Goal: Task Accomplishment & Management: Use online tool/utility

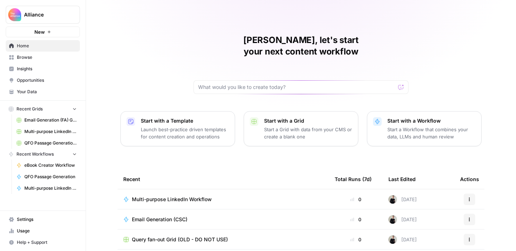
click at [54, 18] on button "Alliance" at bounding box center [43, 15] width 74 height 18
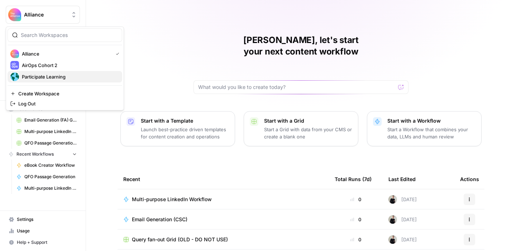
click at [57, 75] on span "Participate Learning" at bounding box center [69, 76] width 95 height 7
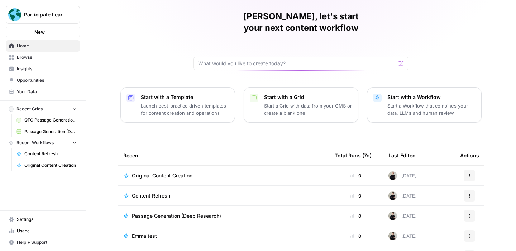
scroll to position [25, 0]
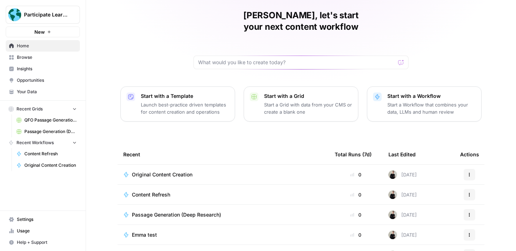
click at [181, 171] on span "Original Content Creation" at bounding box center [162, 174] width 61 height 7
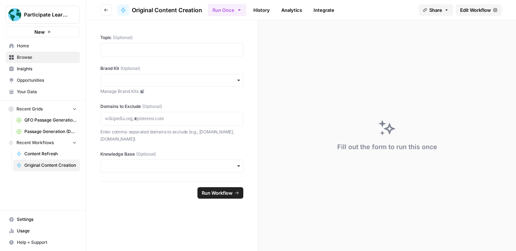
click at [470, 11] on span "Edit Workflow" at bounding box center [475, 9] width 31 height 7
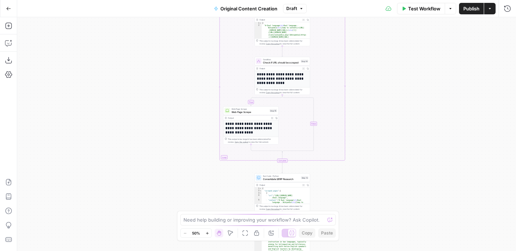
click at [466, 10] on span "Publish" at bounding box center [471, 8] width 16 height 7
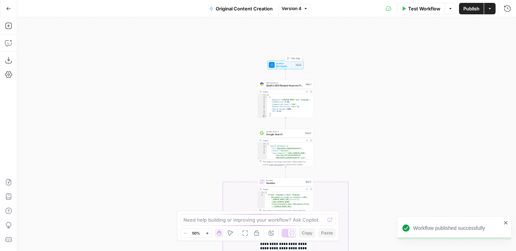
click at [292, 57] on span "Test Step" at bounding box center [296, 58] width 10 height 3
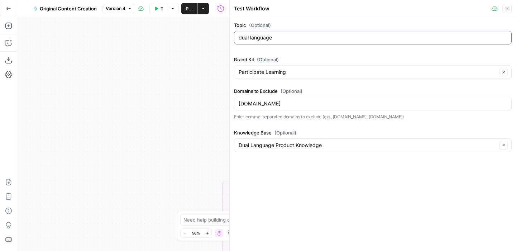
drag, startPoint x: 278, startPoint y: 38, endPoint x: 220, endPoint y: 31, distance: 58.4
click at [220, 31] on body "Participate Learning New Home Browse Insights Opportunities Your Data Recent Gr…" at bounding box center [258, 125] width 516 height 251
type input "ai in schools"
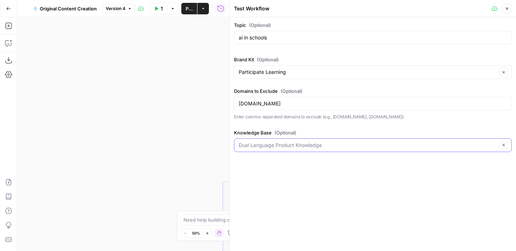
click at [327, 146] on input "Knowledge Base (Optional)" at bounding box center [368, 145] width 258 height 7
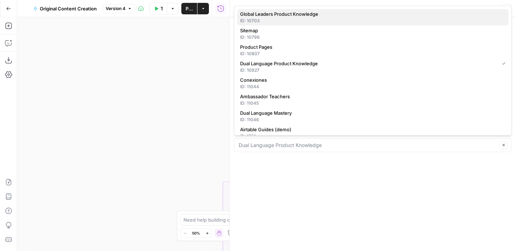
click at [322, 17] on span "Global Leaders Product Knowledge" at bounding box center [371, 13] width 263 height 7
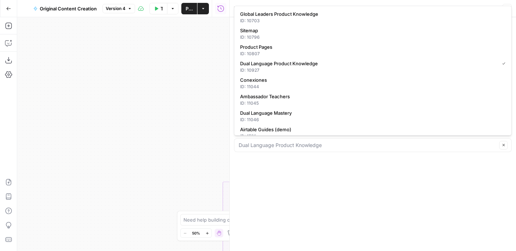
type input "Global Leaders Product Knowledge"
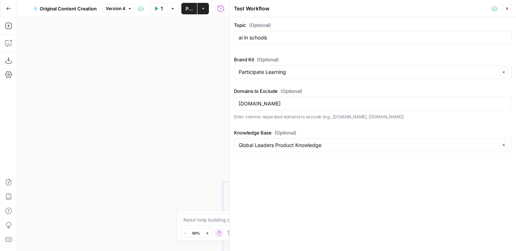
click at [363, 190] on div "Topic (Optional) ai in schools Brand Kit (Optional) Participate Learning Clear …" at bounding box center [373, 134] width 286 height 234
click at [508, 9] on icon "button" at bounding box center [507, 8] width 4 height 4
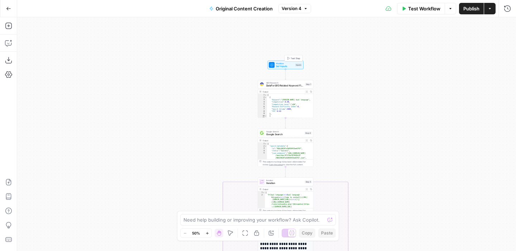
click at [292, 58] on span "Test Step" at bounding box center [296, 58] width 10 height 3
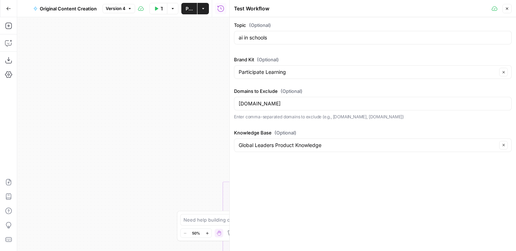
click at [159, 10] on button "Test Workflow" at bounding box center [158, 8] width 18 height 11
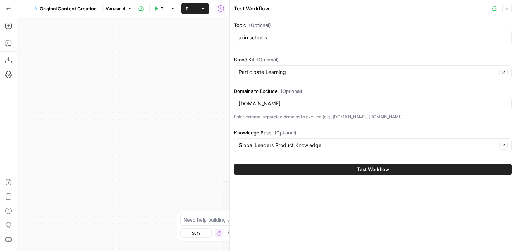
click at [395, 170] on button "Test Workflow" at bounding box center [373, 168] width 278 height 11
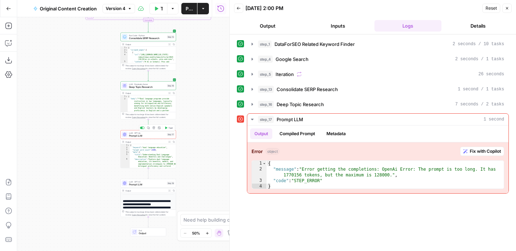
click at [151, 134] on span "Prompt LLM" at bounding box center [147, 136] width 37 height 4
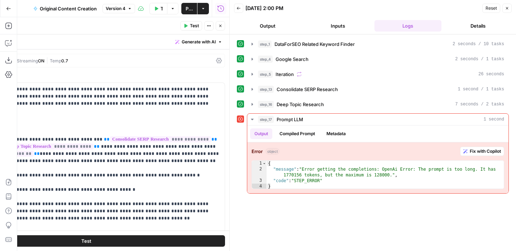
click at [185, 25] on icon "button" at bounding box center [186, 26] width 3 height 4
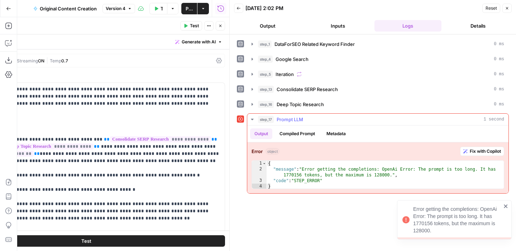
click at [473, 151] on span "Fix with Copilot" at bounding box center [485, 151] width 31 height 6
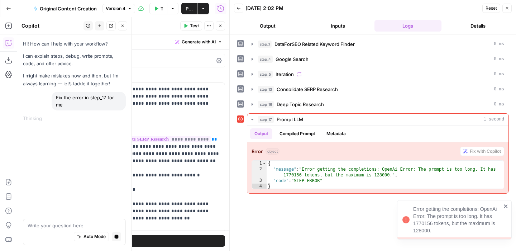
click at [508, 10] on icon "button" at bounding box center [507, 8] width 4 height 4
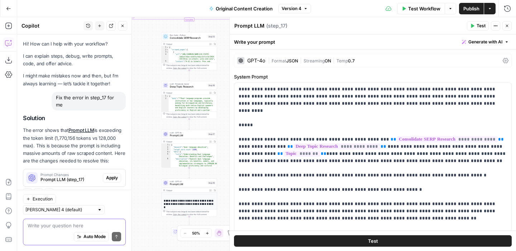
click at [56, 223] on textarea at bounding box center [75, 225] width 94 height 7
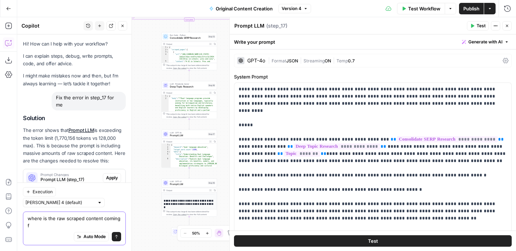
scroll to position [4, 0]
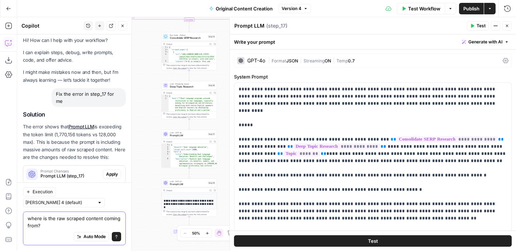
drag, startPoint x: 40, startPoint y: 218, endPoint x: 34, endPoint y: 217, distance: 6.2
click at [34, 217] on textarea "where is the raw scraped content coming from?" at bounding box center [75, 222] width 94 height 14
type textarea "which step is the raw scraped content coming from?"
click at [115, 238] on icon "submit" at bounding box center [116, 236] width 4 height 4
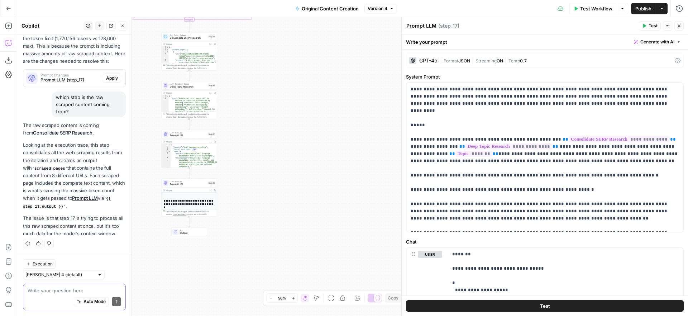
scroll to position [81, 0]
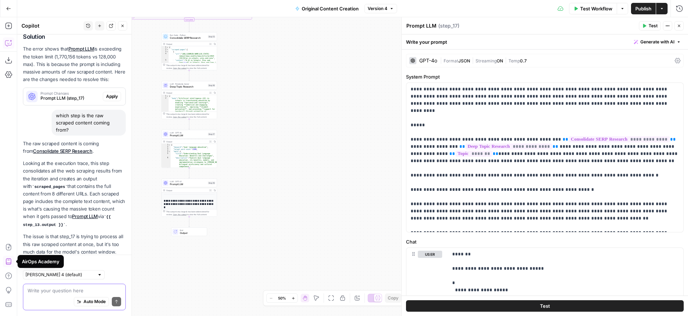
click at [58, 251] on textarea at bounding box center [75, 290] width 94 height 7
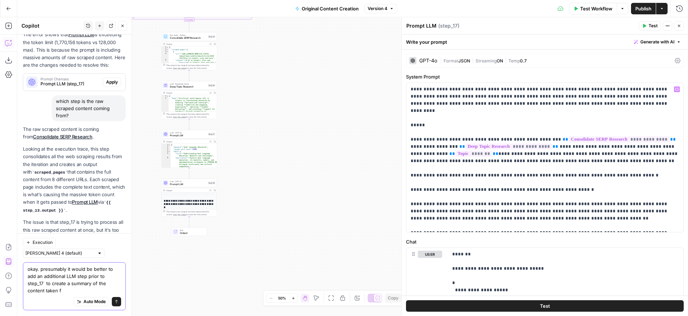
scroll to position [103, 0]
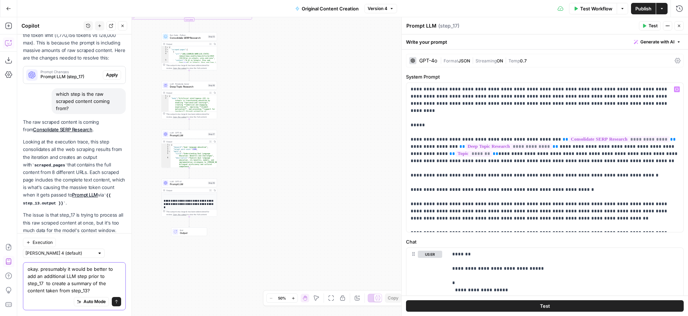
type textarea "okay. presumably it would be better to add an additional LLM step prior to step…"
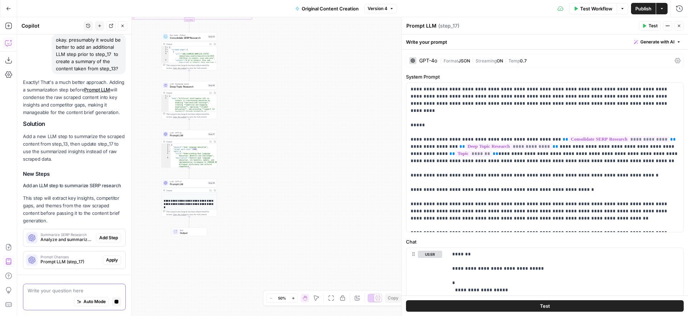
scroll to position [292, 0]
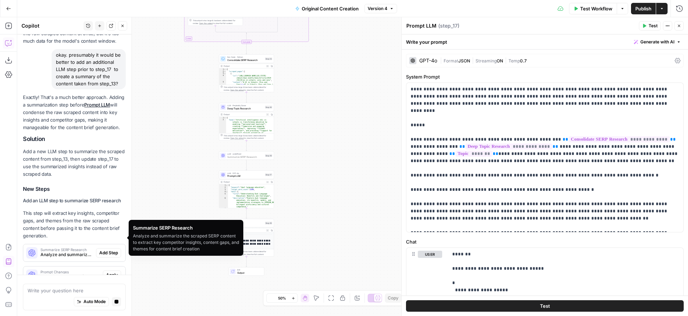
click at [102, 249] on span "Add Step" at bounding box center [108, 252] width 19 height 6
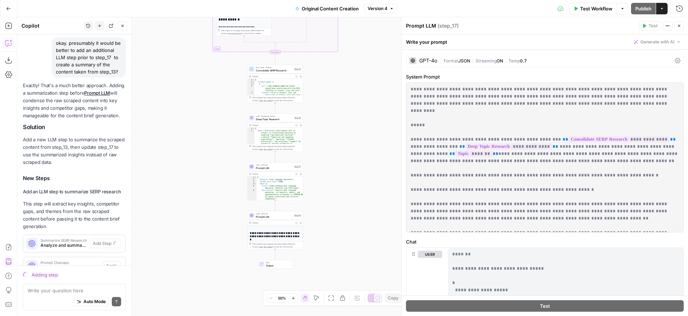
scroll to position [315, 0]
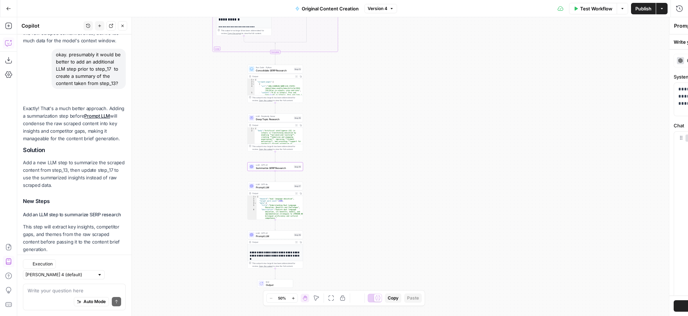
type textarea "Summarize SERP Research"
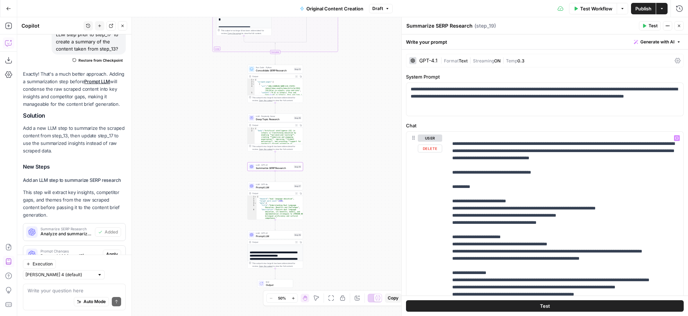
scroll to position [115, 0]
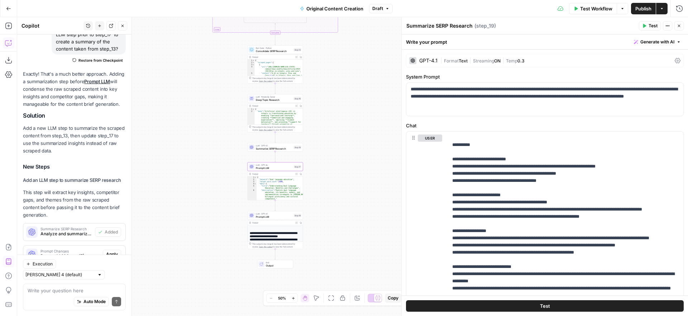
click at [111, 251] on span "Apply" at bounding box center [112, 254] width 12 height 6
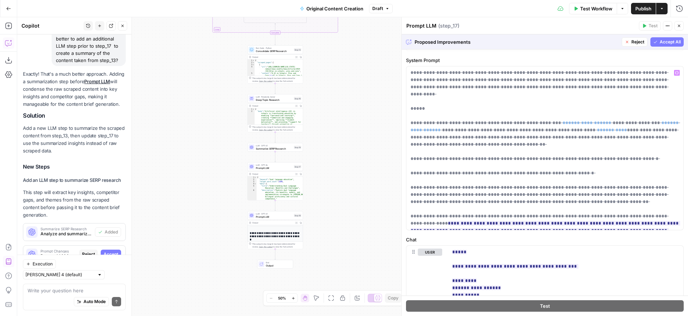
scroll to position [15, 0]
click at [516, 43] on span "Reject" at bounding box center [638, 42] width 13 height 6
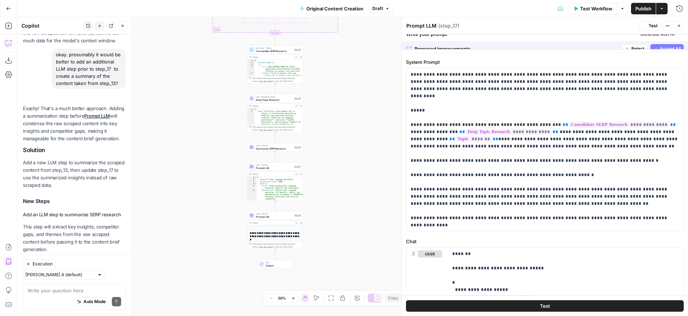
scroll to position [0, 0]
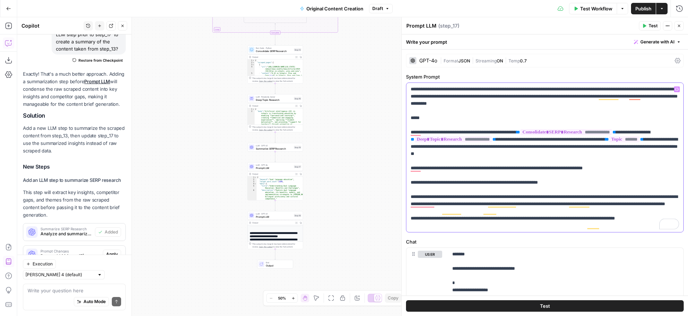
drag, startPoint x: 657, startPoint y: 133, endPoint x: 546, endPoint y: 133, distance: 111.1
click at [516, 133] on p "**********" at bounding box center [545, 157] width 268 height 143
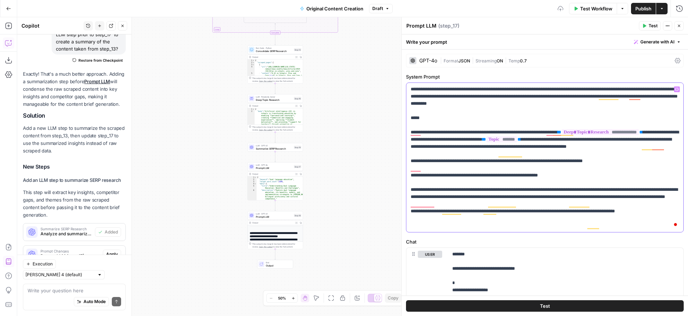
click at [516, 89] on button "Variables Menu" at bounding box center [677, 89] width 6 height 6
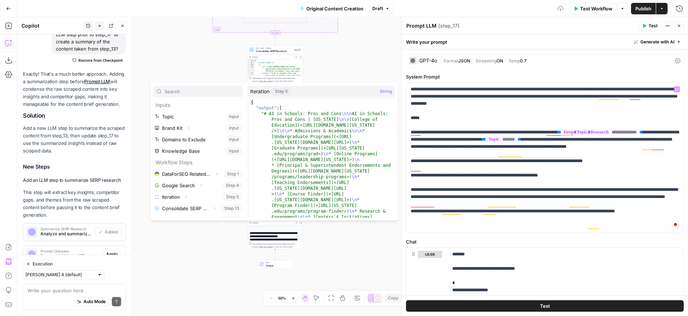
scroll to position [19, 0]
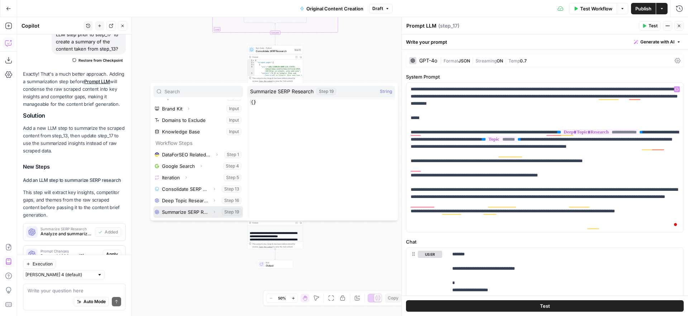
click at [214, 212] on icon "button" at bounding box center [214, 212] width 4 height 4
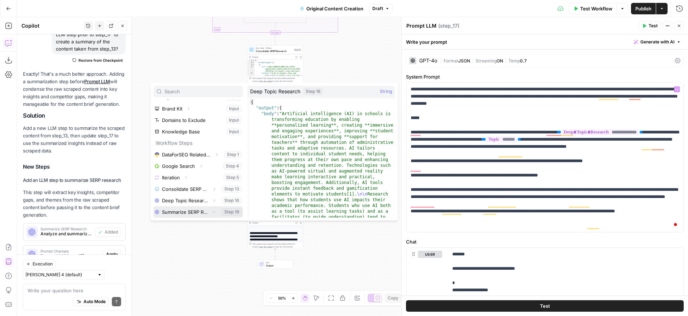
scroll to position [31, 0]
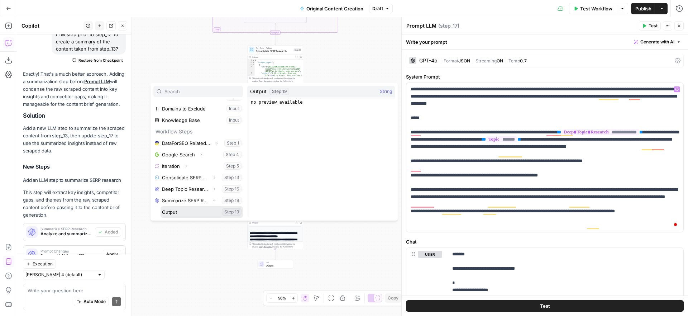
click at [182, 210] on button "Select variable Output" at bounding box center [202, 211] width 82 height 11
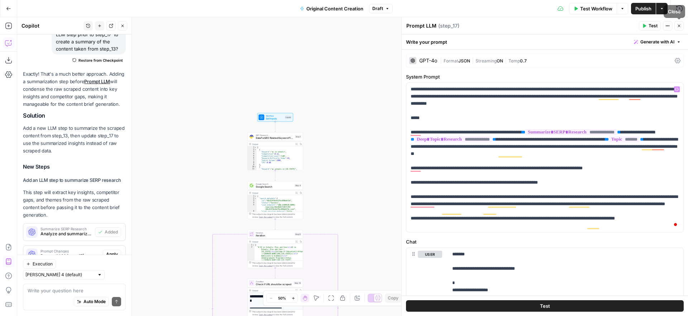
click at [516, 27] on icon "button" at bounding box center [679, 26] width 4 height 4
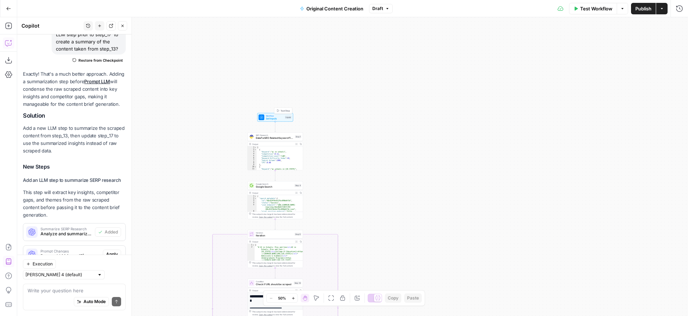
click at [282, 110] on span "Test Step" at bounding box center [286, 110] width 10 height 3
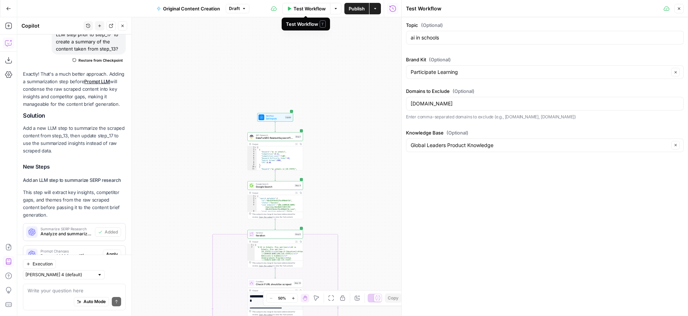
click at [303, 11] on span "Test Workflow" at bounding box center [310, 8] width 32 height 7
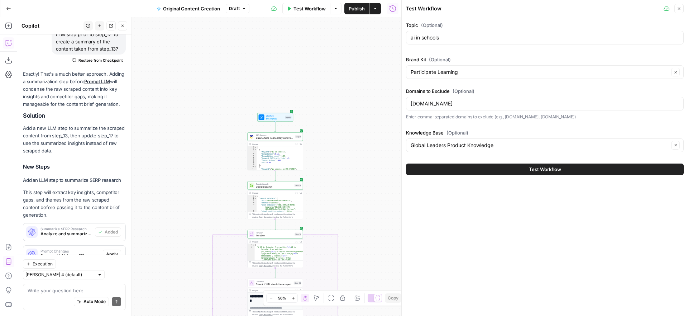
click at [499, 167] on button "Test Workflow" at bounding box center [545, 168] width 278 height 11
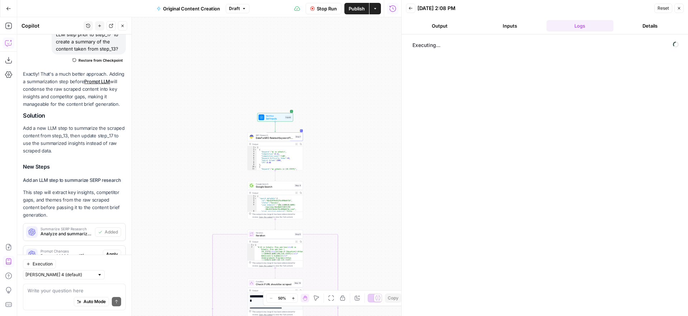
click at [323, 11] on span "Stop Run" at bounding box center [327, 8] width 20 height 7
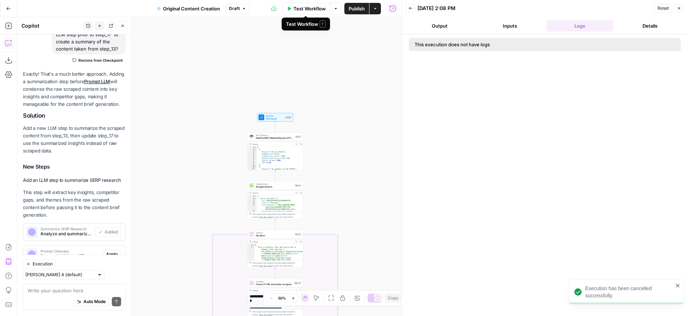
drag, startPoint x: 310, startPoint y: 9, endPoint x: 305, endPoint y: 59, distance: 50.4
click at [310, 9] on span "Test Workflow" at bounding box center [310, 8] width 32 height 7
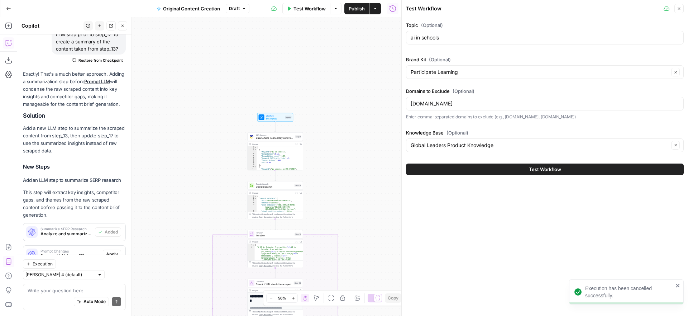
click at [516, 167] on button "Test Workflow" at bounding box center [545, 168] width 278 height 11
click at [124, 25] on icon "button" at bounding box center [122, 26] width 4 height 4
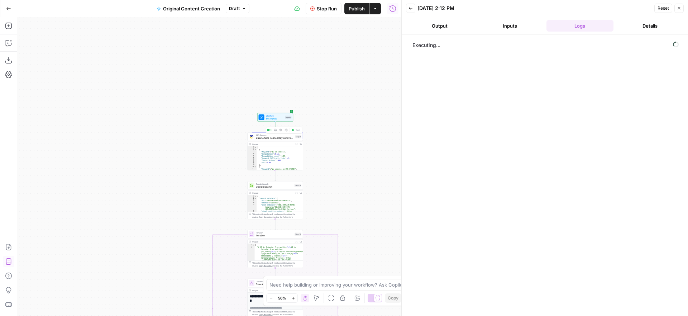
click at [282, 137] on span "DataForSEO Related Keyword Finder" at bounding box center [275, 138] width 38 height 4
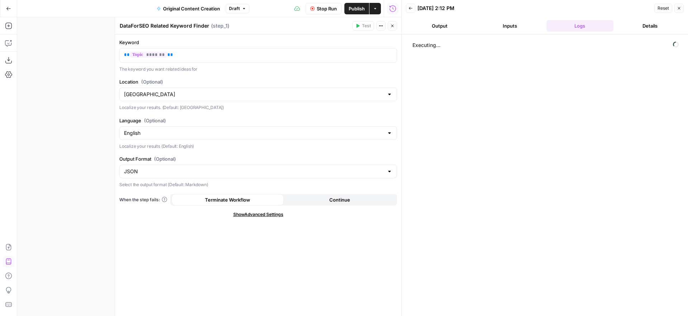
click at [395, 27] on button "Close" at bounding box center [392, 25] width 9 height 9
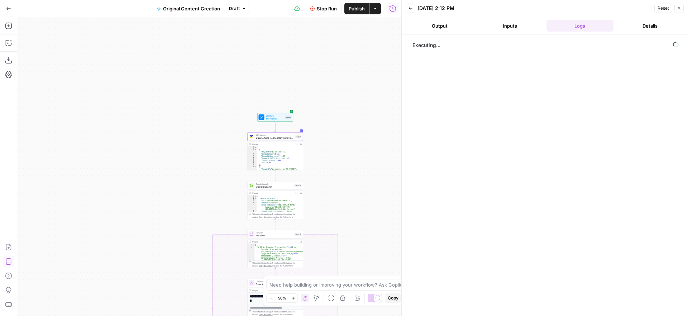
click at [329, 10] on span "Stop Run" at bounding box center [327, 8] width 20 height 7
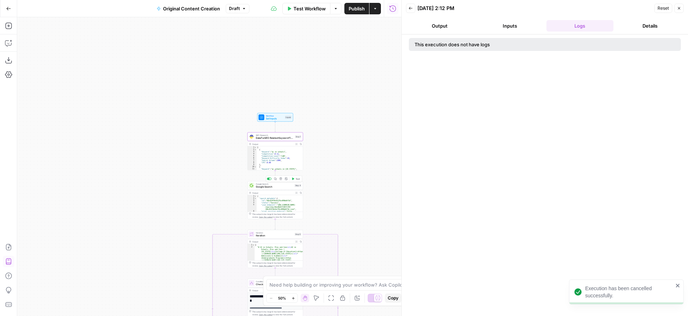
click at [296, 179] on span "Test" at bounding box center [298, 178] width 4 height 3
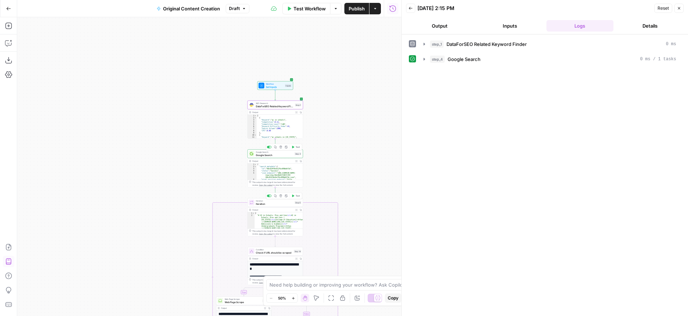
click at [296, 196] on span "Test" at bounding box center [298, 195] width 4 height 3
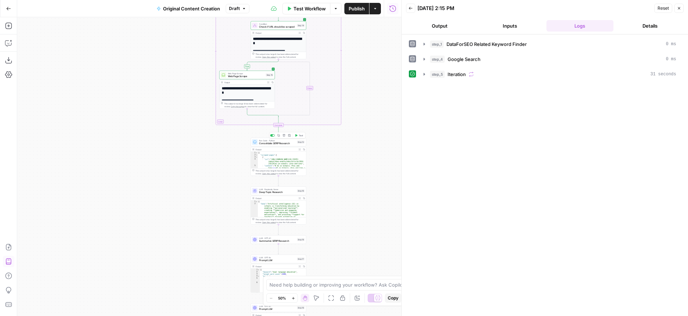
click at [299, 137] on button "Test" at bounding box center [299, 135] width 11 height 5
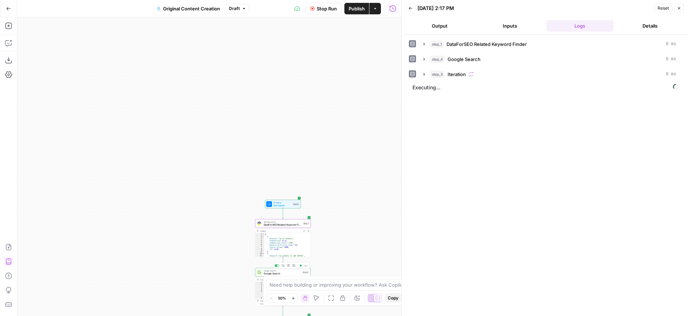
click at [318, 11] on span "Stop Run" at bounding box center [327, 8] width 20 height 7
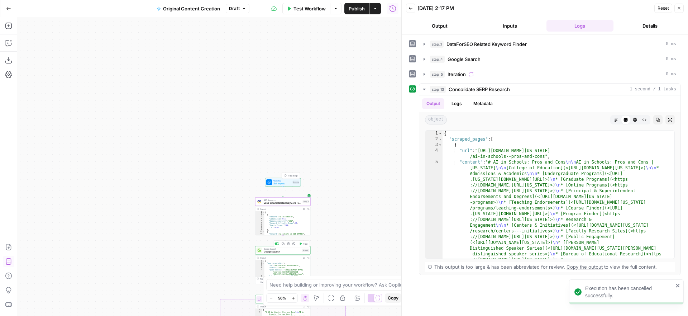
click at [292, 174] on span "Test Step" at bounding box center [293, 175] width 10 height 3
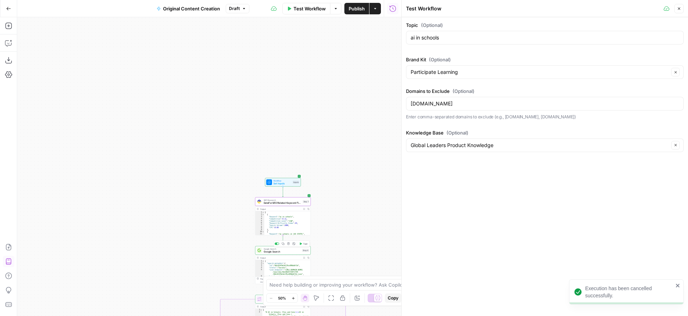
click at [300, 6] on span "Test Workflow" at bounding box center [310, 8] width 32 height 7
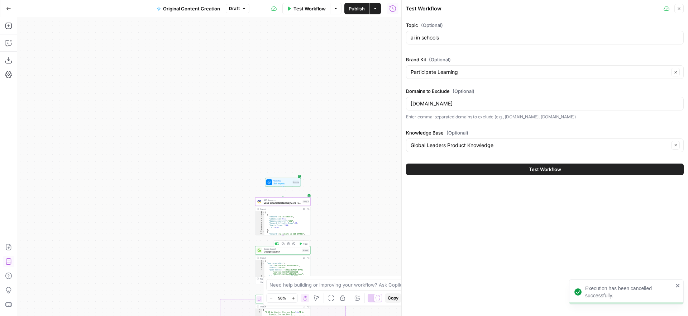
click at [501, 170] on button "Test Workflow" at bounding box center [545, 168] width 278 height 11
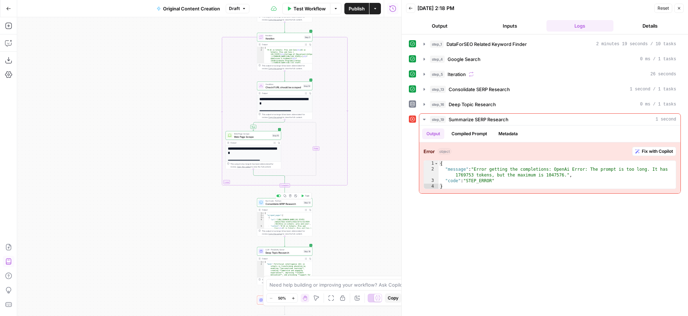
click at [291, 203] on span "Consolidate SERP Research" at bounding box center [284, 204] width 37 height 4
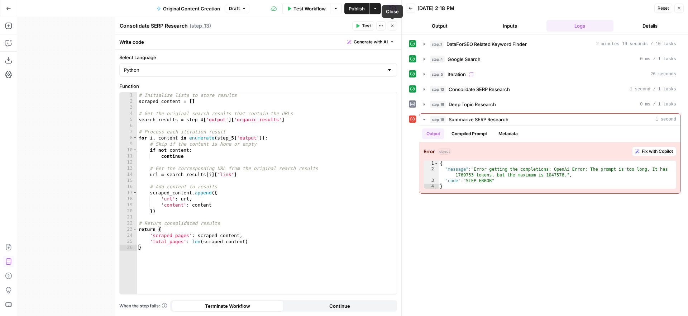
click at [391, 25] on icon "button" at bounding box center [392, 26] width 3 height 3
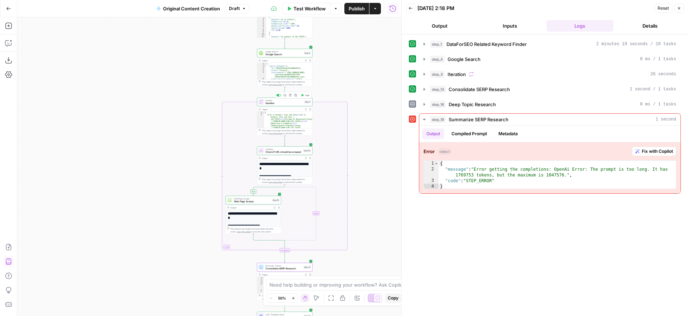
click at [279, 102] on span "Iteration" at bounding box center [284, 103] width 37 height 4
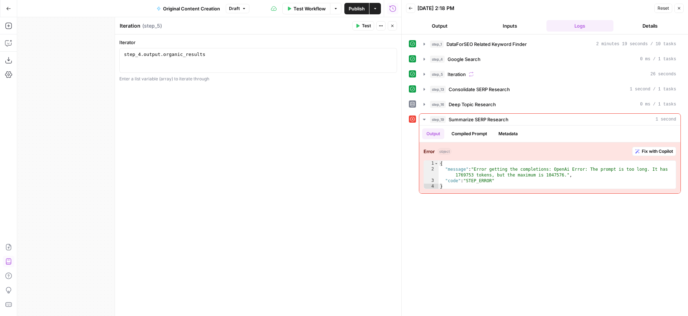
click at [392, 25] on icon "button" at bounding box center [392, 26] width 4 height 4
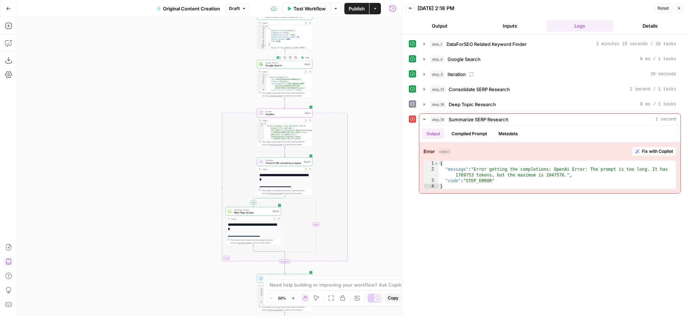
click at [289, 64] on span "Google Search" at bounding box center [284, 66] width 37 height 4
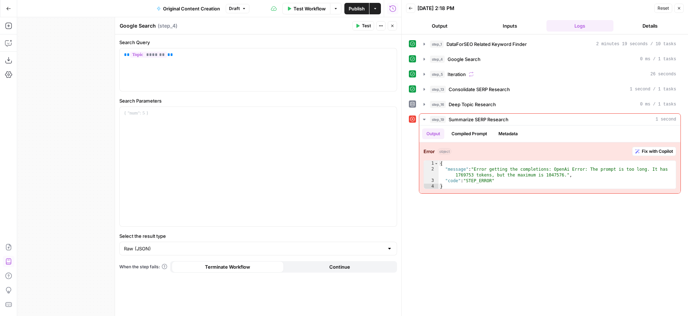
click at [391, 26] on icon "button" at bounding box center [392, 26] width 4 height 4
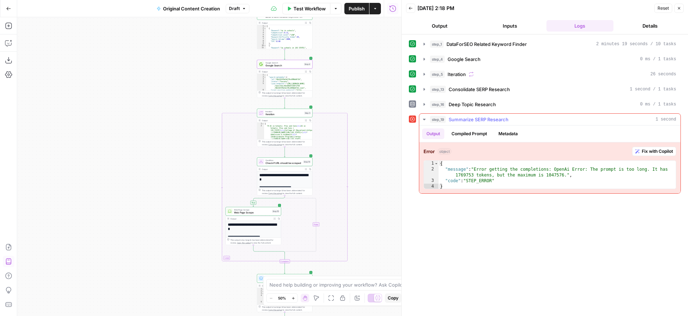
click at [654, 149] on span "Fix with Copilot" at bounding box center [657, 151] width 31 height 6
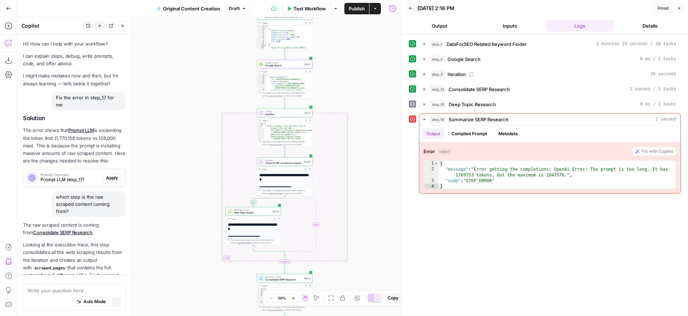
scroll to position [319, 0]
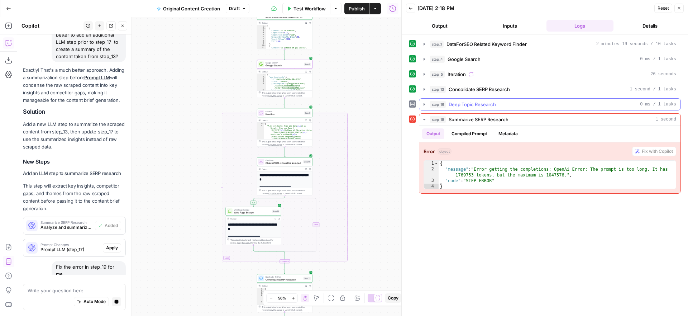
click at [424, 104] on icon "button" at bounding box center [424, 104] width 1 height 3
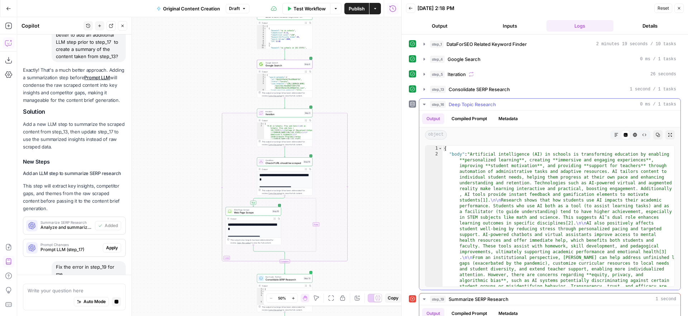
click at [424, 104] on icon "button" at bounding box center [424, 104] width 3 height 1
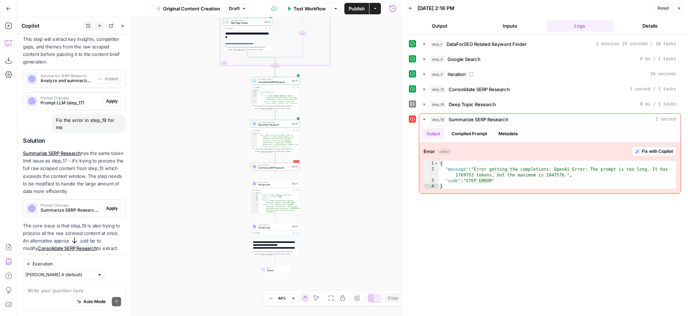
scroll to position [508, 0]
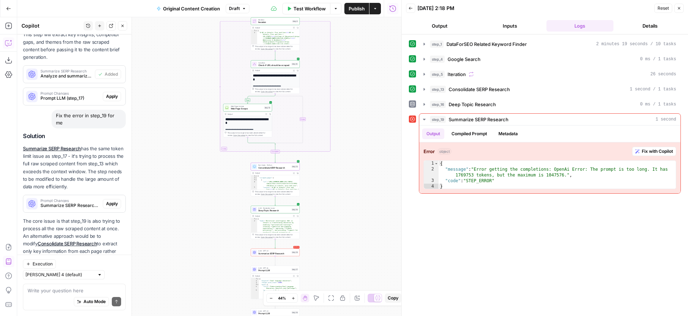
drag, startPoint x: 83, startPoint y: 220, endPoint x: 24, endPoint y: 219, distance: 59.2
click at [24, 219] on p "The core issue is that step_19 is also trying to process all the raw scraped co…" at bounding box center [74, 243] width 103 height 53
copy link "Consolidate SERP Research"
click at [53, 294] on div "Auto Mode Send" at bounding box center [75, 302] width 94 height 16
paste textarea "Consolidate SERP Research"
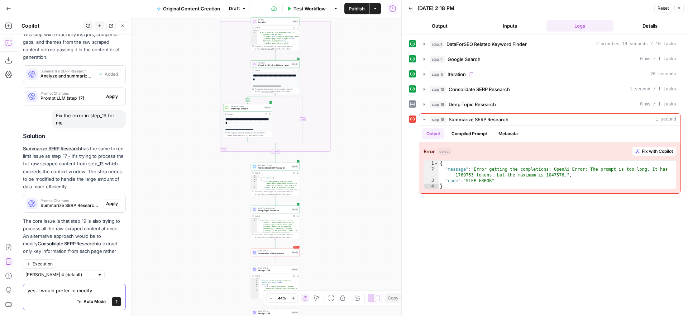
type textarea "yes, I would prefer to modify Consolidate SERP Research"
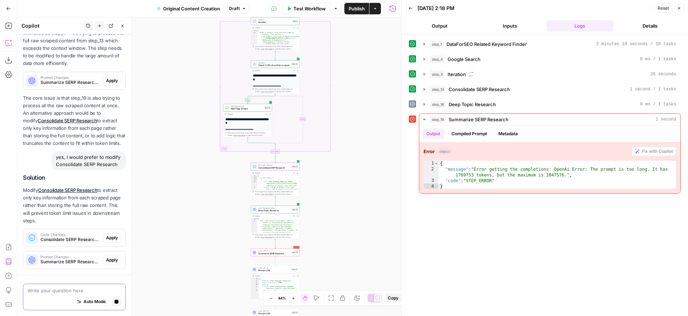
scroll to position [563, 0]
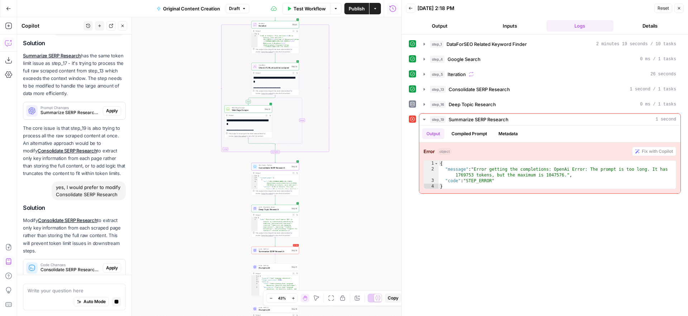
click at [113, 265] on span "Apply" at bounding box center [112, 268] width 12 height 6
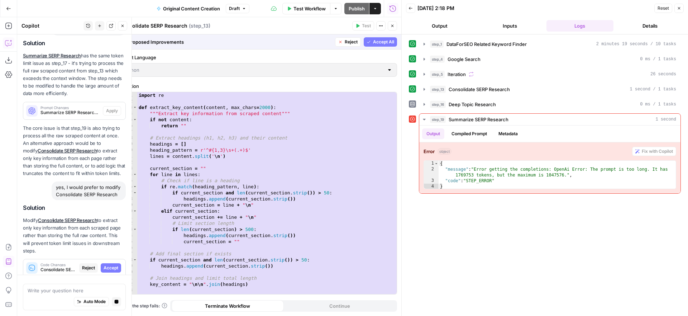
click at [383, 42] on span "Accept All" at bounding box center [383, 42] width 21 height 6
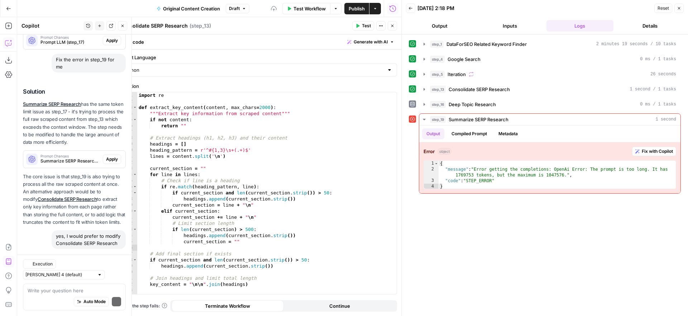
scroll to position [645, 0]
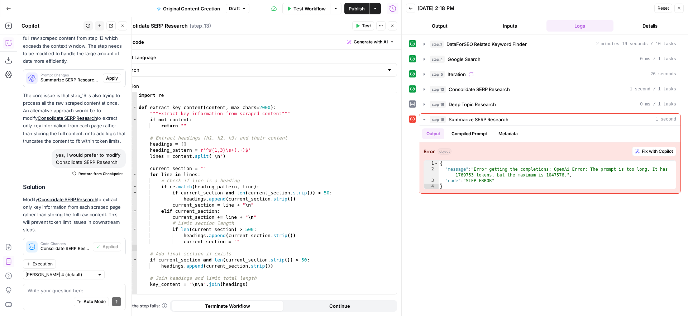
click at [113, 266] on span "Apply" at bounding box center [112, 269] width 12 height 6
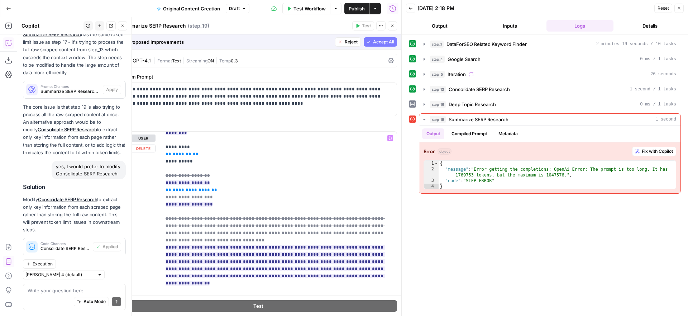
scroll to position [0, 0]
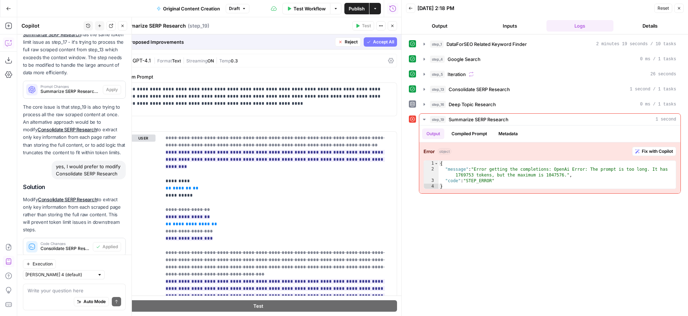
click at [380, 41] on span "Accept All" at bounding box center [383, 42] width 21 height 6
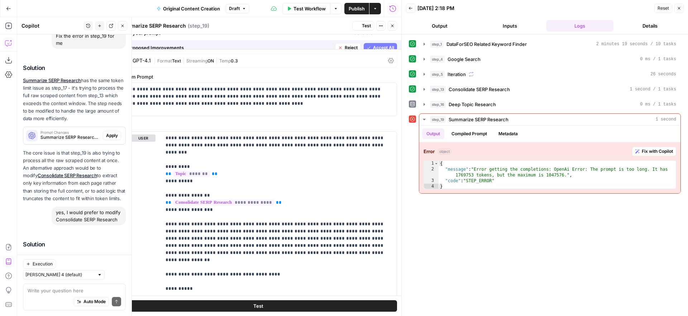
scroll to position [645, 0]
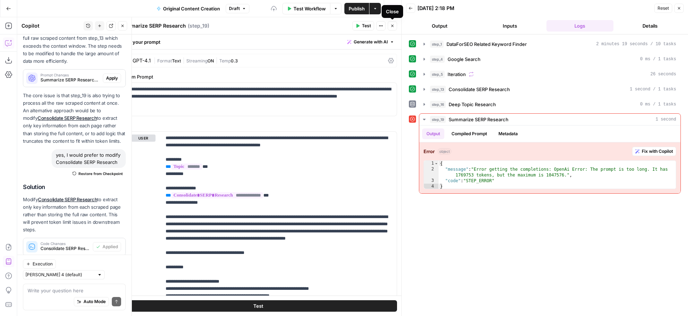
click at [394, 26] on icon "button" at bounding box center [392, 26] width 4 height 4
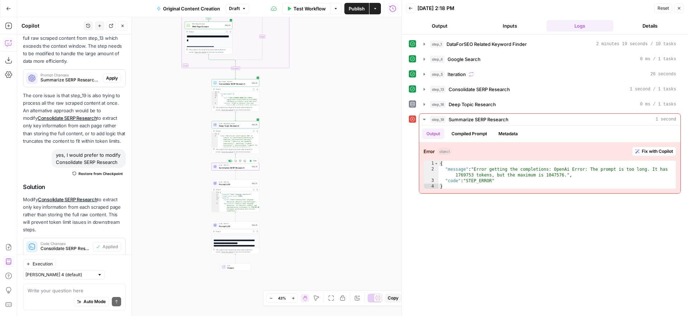
click at [255, 161] on span "Test" at bounding box center [255, 161] width 4 height 3
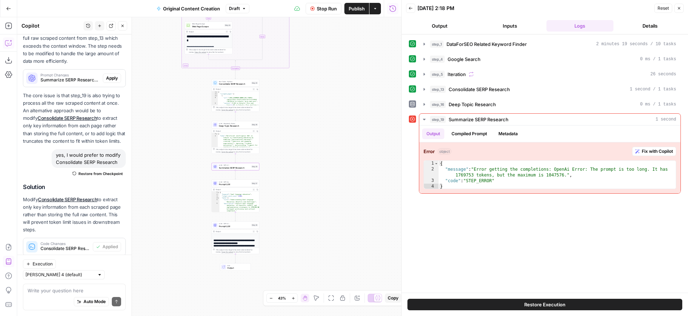
click at [532, 301] on span "Restore Execution" at bounding box center [544, 304] width 41 height 7
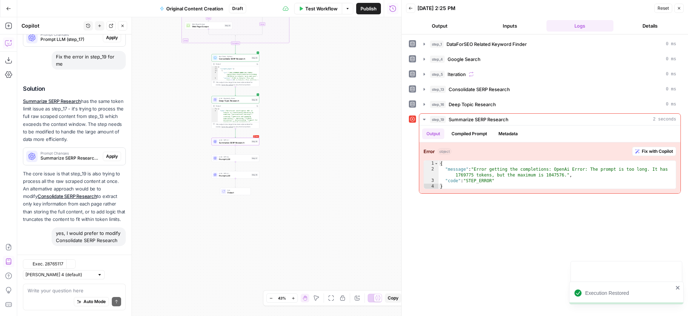
scroll to position [655, 0]
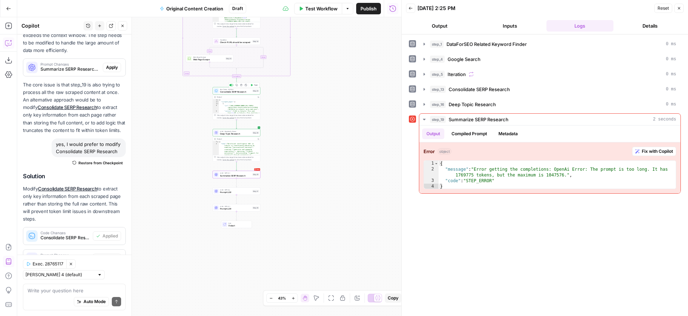
click at [255, 85] on span "Test" at bounding box center [256, 85] width 4 height 3
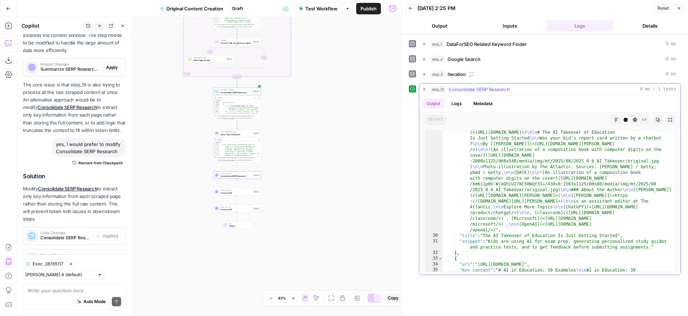
scroll to position [626, 0]
click at [255, 127] on span "Test" at bounding box center [257, 127] width 4 height 3
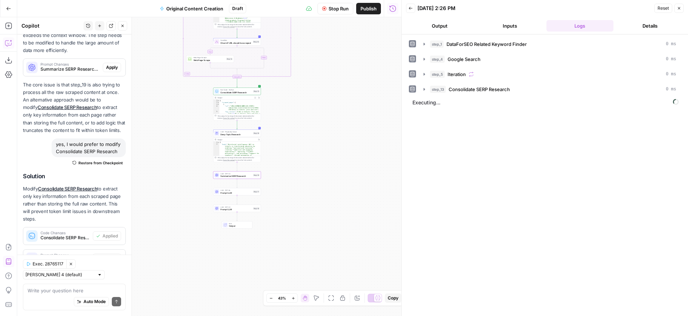
click at [338, 10] on span "Stop Run" at bounding box center [339, 8] width 20 height 7
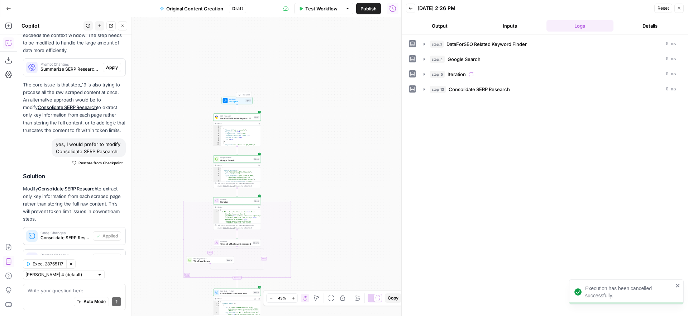
click at [244, 94] on span "Test Step" at bounding box center [246, 95] width 8 height 3
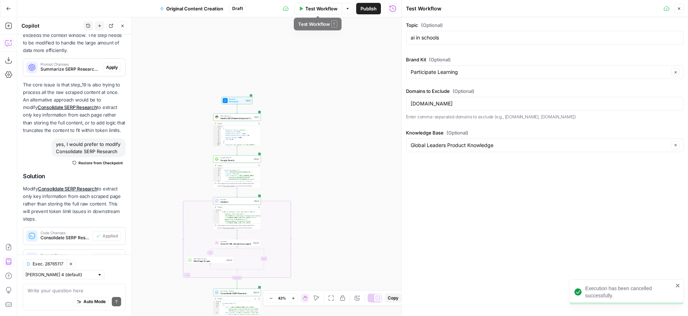
click at [314, 8] on span "Test Workflow" at bounding box center [321, 8] width 32 height 7
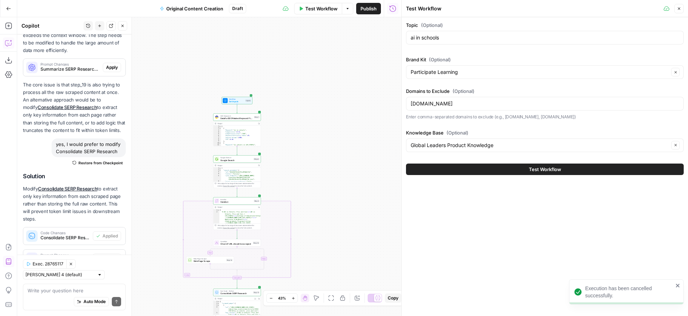
click at [513, 173] on button "Test Workflow" at bounding box center [545, 168] width 278 height 11
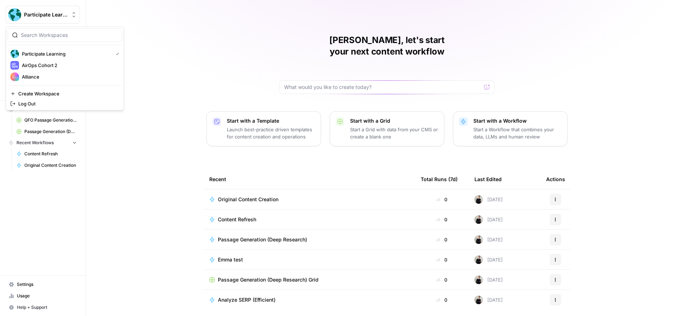
click at [55, 16] on span "Participate Learning" at bounding box center [45, 14] width 43 height 7
drag, startPoint x: 54, startPoint y: 74, endPoint x: 85, endPoint y: 72, distance: 31.2
click at [54, 74] on span "Alliance" at bounding box center [69, 76] width 95 height 7
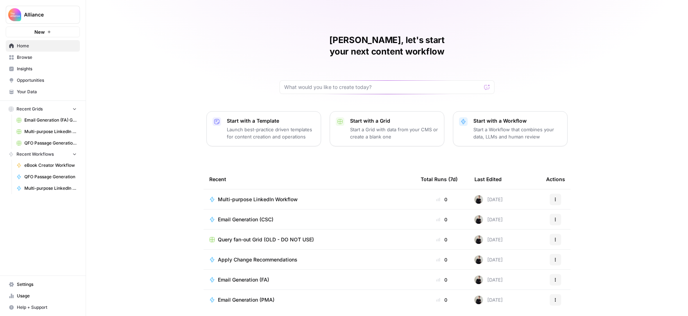
click at [38, 89] on span "Your Data" at bounding box center [47, 92] width 60 height 6
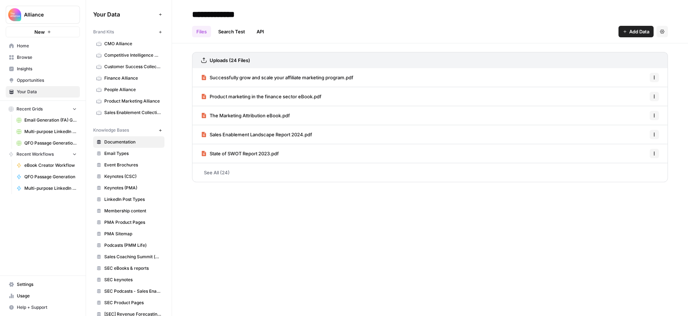
click at [162, 32] on span "New" at bounding box center [162, 32] width 0 height 0
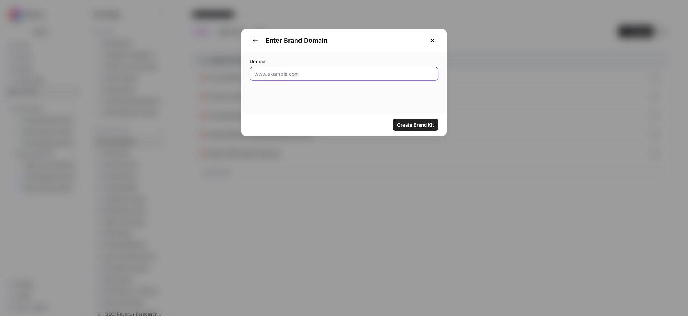
click at [362, 77] on input "Domain" at bounding box center [344, 73] width 179 height 7
paste input "[URL][DOMAIN_NAME]"
type input "[URL][DOMAIN_NAME]"
click at [418, 124] on span "Create Brand Kit" at bounding box center [415, 124] width 37 height 7
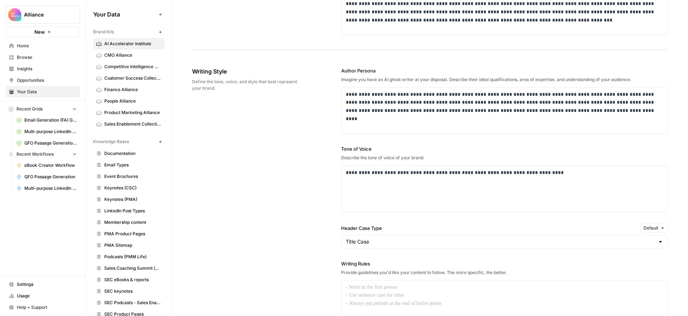
scroll to position [363, 0]
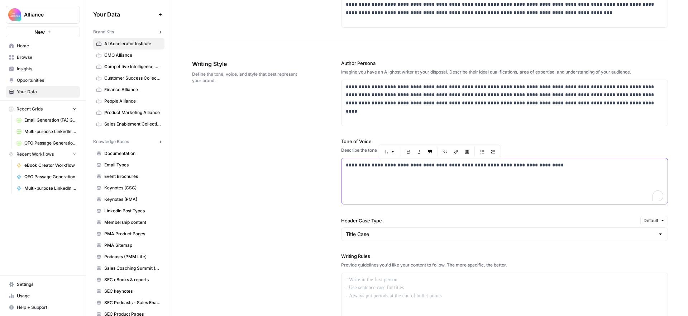
drag, startPoint x: 399, startPoint y: 163, endPoint x: 340, endPoint y: 164, distance: 59.5
click at [340, 164] on div "**********" at bounding box center [430, 234] width 476 height 379
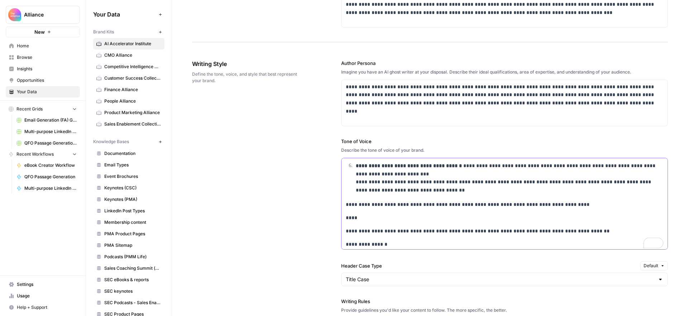
scroll to position [286, 0]
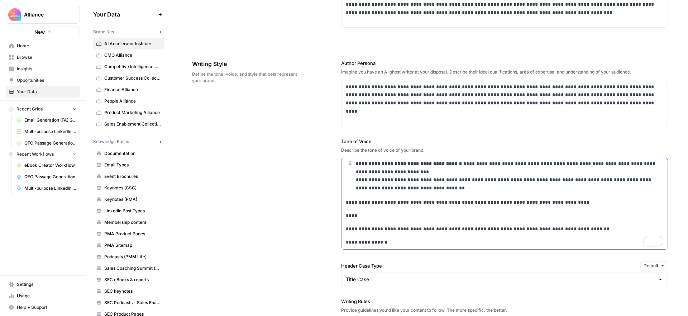
click at [402, 240] on p "**********" at bounding box center [505, 242] width 318 height 8
drag, startPoint x: 401, startPoint y: 243, endPoint x: 312, endPoint y: 239, distance: 89.3
click at [312, 239] on div "**********" at bounding box center [430, 257] width 476 height 424
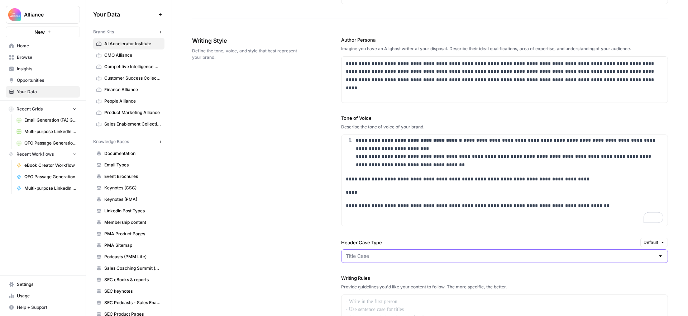
click at [372, 252] on input "Header Case Type" at bounding box center [500, 255] width 309 height 7
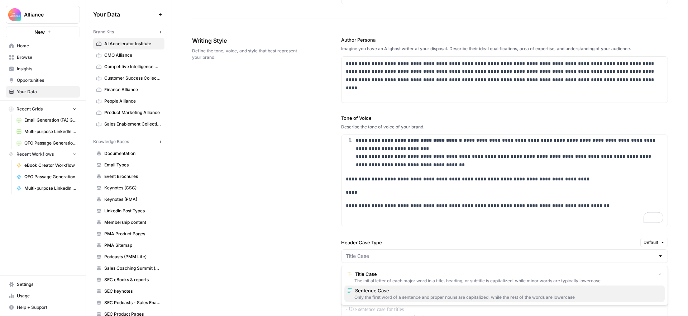
click at [381, 286] on button "Sentence Case Only the first word of a sentence and proper nouns are capitalize…" at bounding box center [504, 293] width 320 height 16
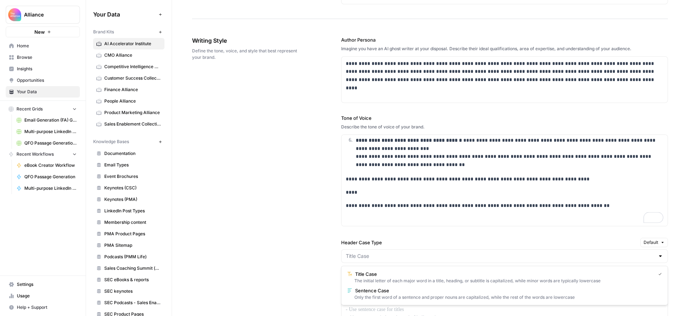
type input "Sentence Case"
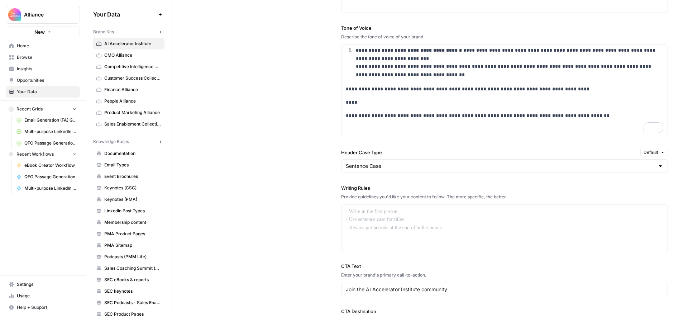
scroll to position [476, 0]
click at [436, 210] on p at bounding box center [505, 212] width 318 height 8
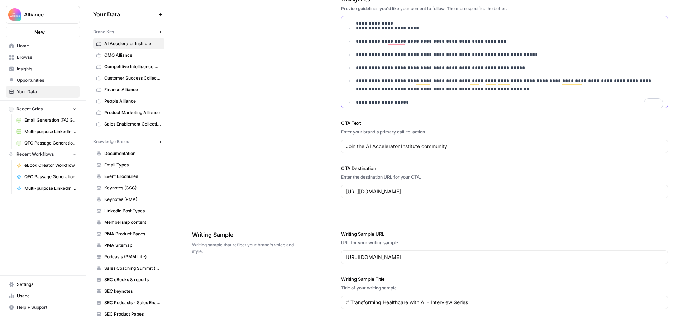
scroll to position [0, 0]
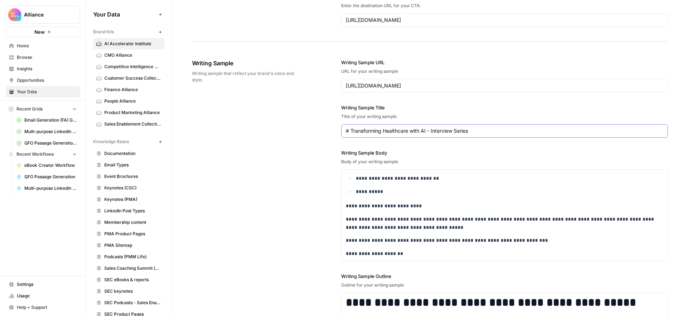
drag, startPoint x: 527, startPoint y: 133, endPoint x: 313, endPoint y: 132, distance: 214.7
click at [313, 132] on div "**********" at bounding box center [430, 221] width 476 height 355
paste input "What are the top 7 branches of artificial intelligence?"
type input "What are the top 7 branches of artificial intelligence?"
drag, startPoint x: 568, startPoint y: 82, endPoint x: 223, endPoint y: 73, distance: 345.3
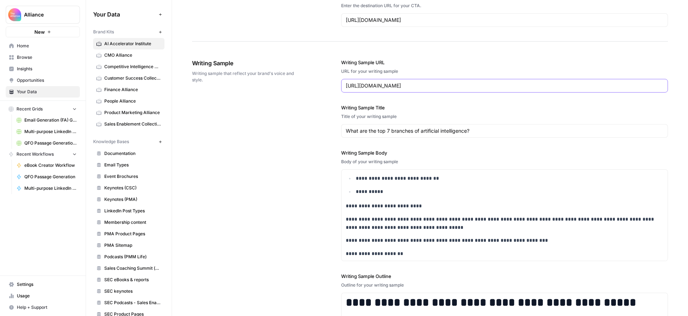
click at [223, 73] on div "**********" at bounding box center [430, 221] width 476 height 355
paste input "what-are-the-top-7-branches-of-artificial-intelligence"
type input "https://www.aiacceleratorinstitute.com/what-are-the-top-7-branches-of-artificia…"
click at [524, 142] on div "**********" at bounding box center [504, 221] width 327 height 354
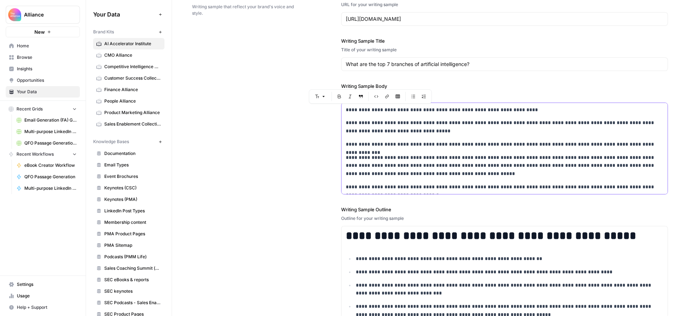
drag, startPoint x: 407, startPoint y: 187, endPoint x: 314, endPoint y: 83, distance: 139.4
click at [314, 83] on div "**********" at bounding box center [430, 155] width 476 height 355
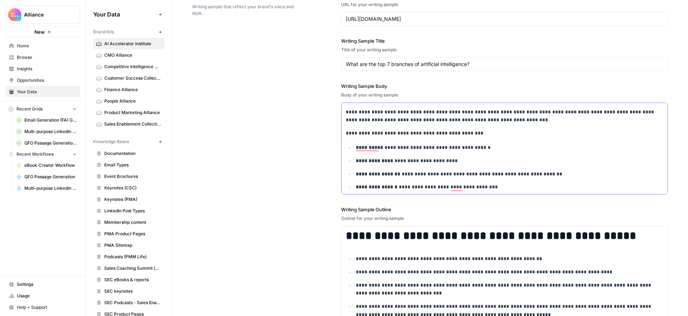
scroll to position [585, 0]
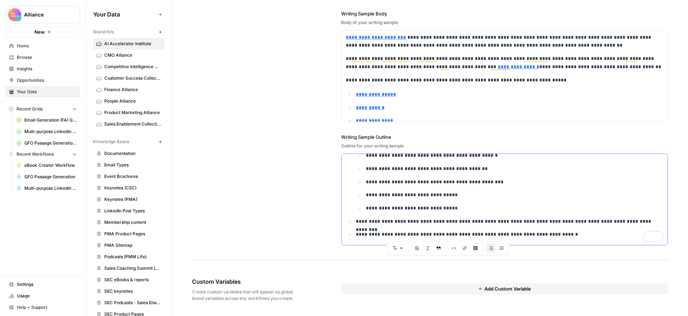
drag, startPoint x: 456, startPoint y: 171, endPoint x: 619, endPoint y: 328, distance: 226.1
click at [619, 315] on html "**********" at bounding box center [344, 158] width 688 height 316
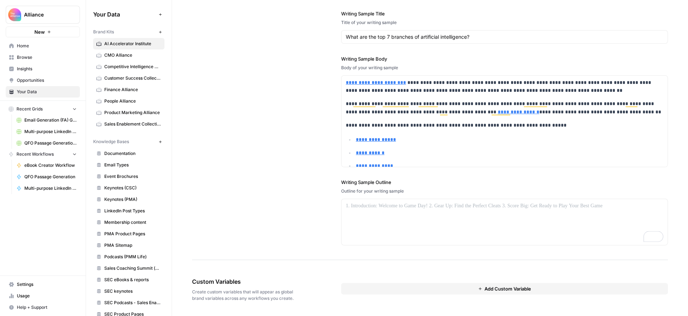
click at [315, 180] on div "**********" at bounding box center [430, 105] width 476 height 309
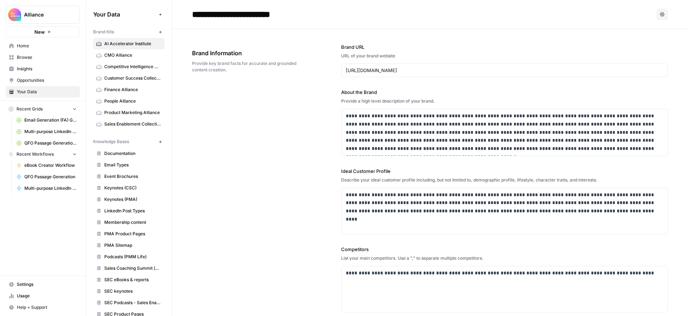
click at [45, 91] on span "Your Data" at bounding box center [47, 92] width 60 height 6
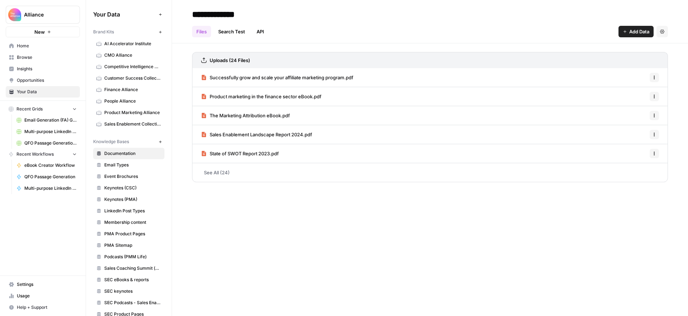
click at [33, 44] on span "Home" at bounding box center [47, 46] width 60 height 6
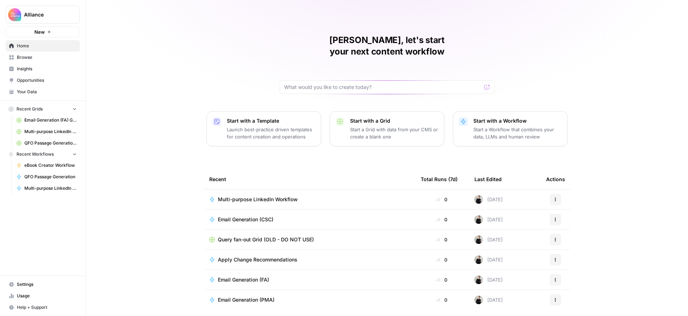
click at [45, 91] on span "Your Data" at bounding box center [47, 92] width 60 height 6
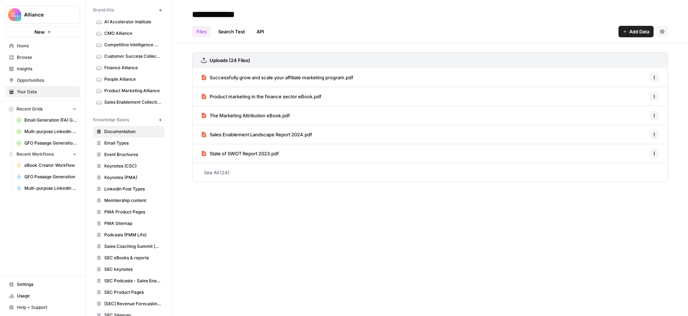
scroll to position [20, 0]
click at [161, 120] on icon "button" at bounding box center [160, 121] width 4 height 4
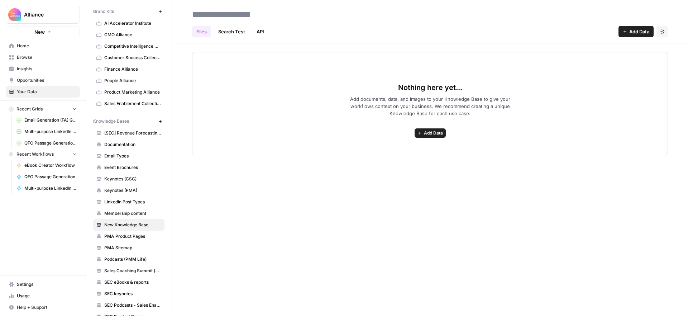
click at [252, 18] on input at bounding box center [246, 14] width 115 height 14
type input "**********"
click at [389, 24] on div "Files Search Test API Add Data Settings" at bounding box center [430, 28] width 476 height 17
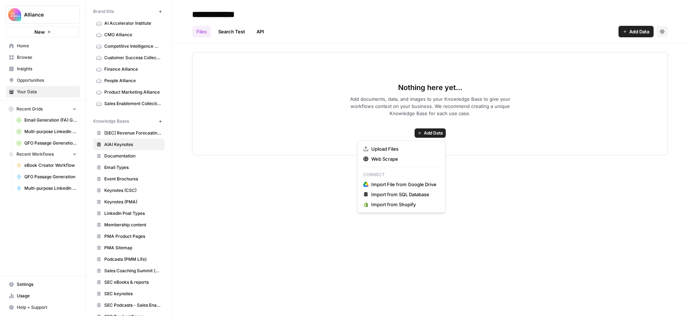
click at [436, 132] on span "Add Data" at bounding box center [433, 133] width 19 height 6
click at [383, 148] on span "Upload Files" at bounding box center [403, 148] width 65 height 7
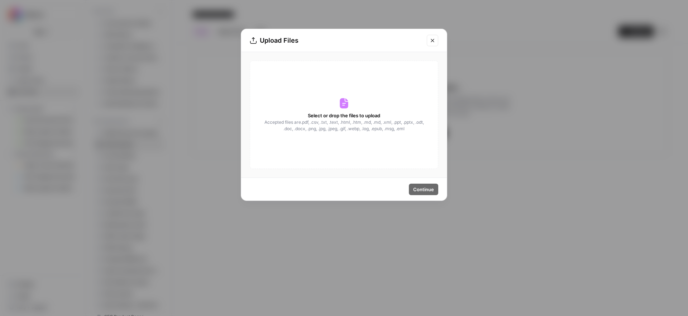
click at [363, 113] on span "Select or drop the files to upload" at bounding box center [344, 115] width 72 height 7
click at [371, 113] on span "Select or drop the files to upload" at bounding box center [344, 115] width 72 height 7
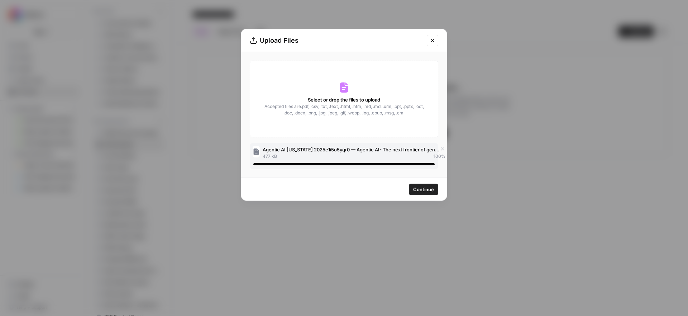
click at [424, 190] on span "Continue" at bounding box center [423, 189] width 21 height 7
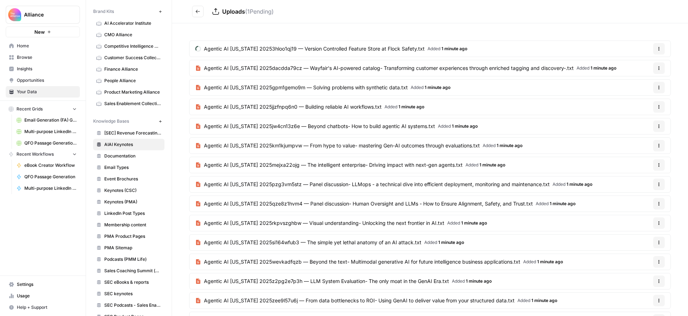
click at [198, 11] on icon "Go back" at bounding box center [198, 11] width 4 height 3
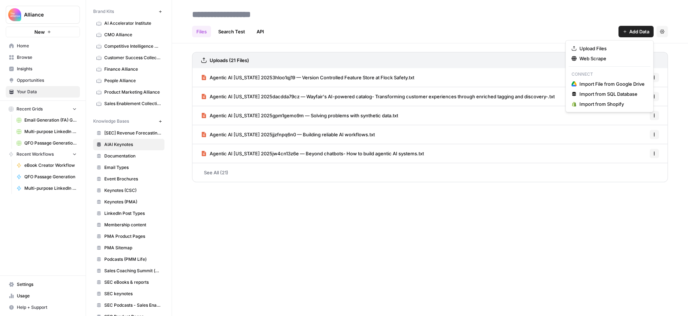
click at [637, 32] on span "Add Data" at bounding box center [639, 31] width 20 height 7
click at [620, 48] on span "Upload Files" at bounding box center [612, 48] width 65 height 7
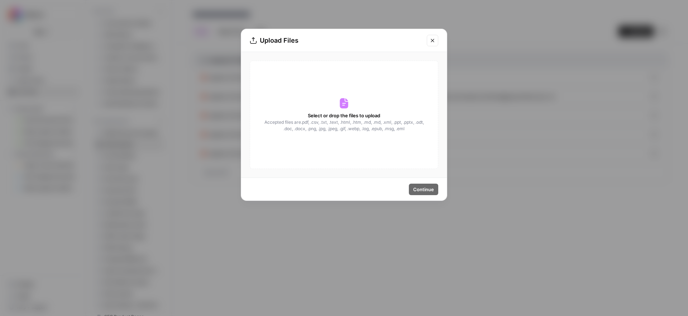
click at [344, 115] on span "Select or drop the files to upload" at bounding box center [344, 115] width 72 height 7
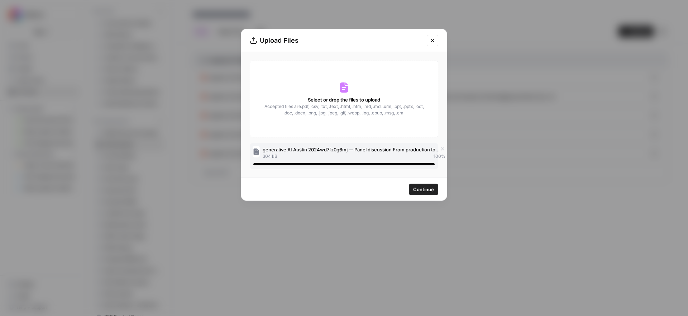
click at [426, 190] on span "Continue" at bounding box center [423, 189] width 21 height 7
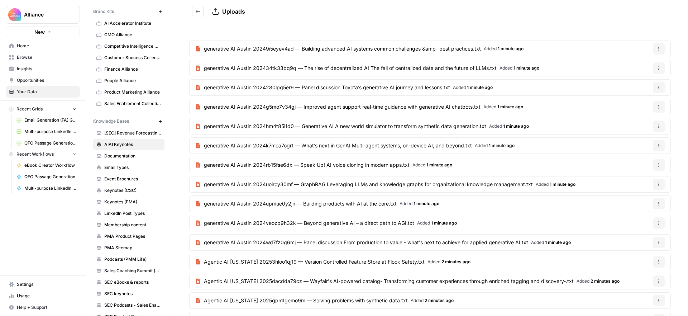
click at [198, 8] on button "Go back" at bounding box center [197, 11] width 11 height 11
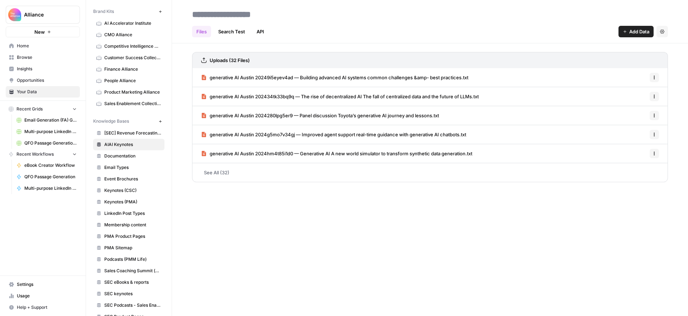
click at [634, 32] on span "Add Data" at bounding box center [639, 31] width 20 height 7
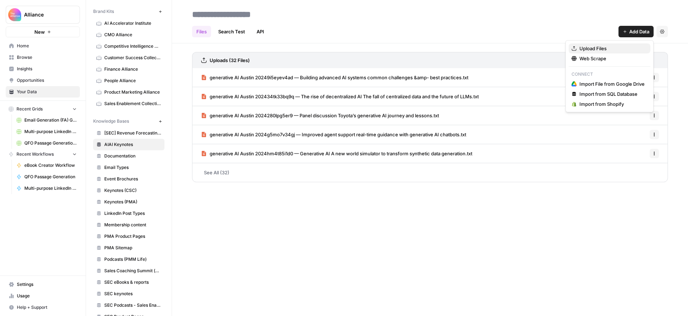
click at [622, 47] on span "Upload Files" at bounding box center [612, 48] width 65 height 7
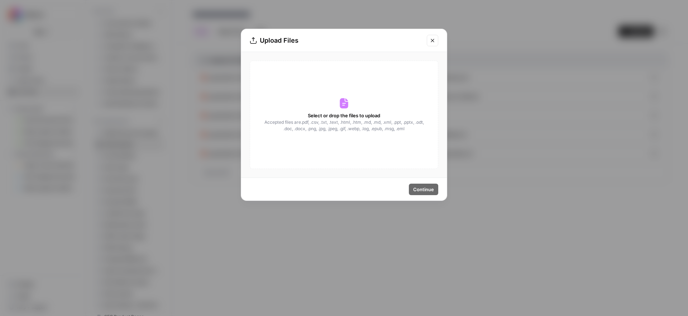
click at [363, 117] on span "Select or drop the files to upload" at bounding box center [344, 115] width 72 height 7
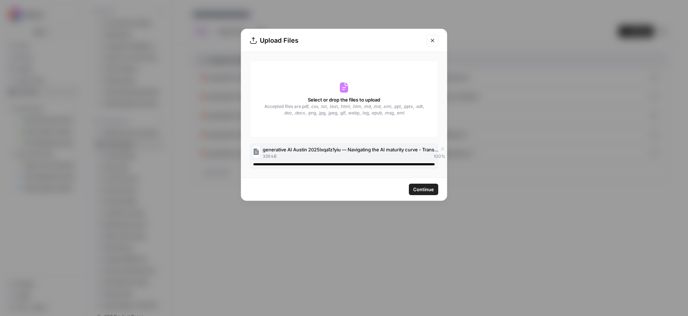
click at [427, 191] on span "Continue" at bounding box center [423, 189] width 21 height 7
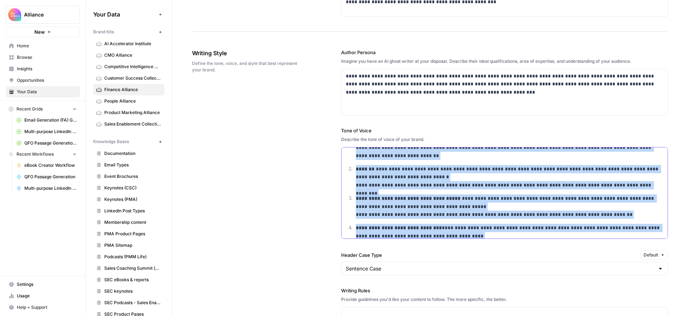
scroll to position [286, 0]
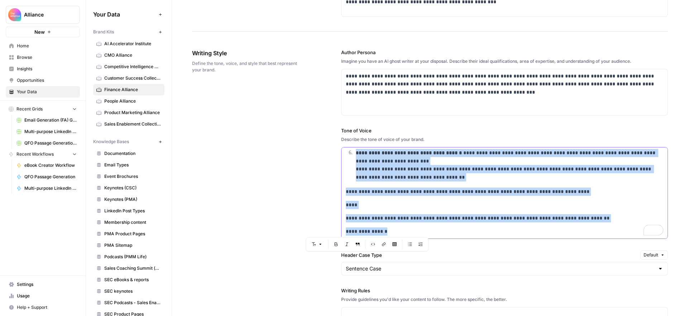
drag, startPoint x: 345, startPoint y: 153, endPoint x: 514, endPoint y: 268, distance: 204.1
click at [514, 268] on div "**********" at bounding box center [504, 268] width 327 height 469
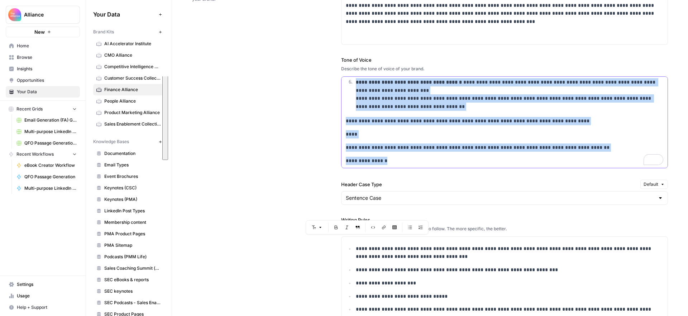
scroll to position [526, 0]
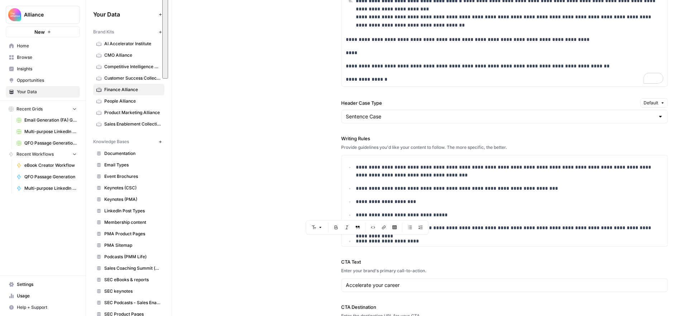
drag, startPoint x: 302, startPoint y: 143, endPoint x: 312, endPoint y: 137, distance: 11.9
click at [303, 143] on div "**********" at bounding box center [430, 116] width 476 height 469
drag, startPoint x: 393, startPoint y: 83, endPoint x: 318, endPoint y: 79, distance: 75.4
click at [318, 79] on div "**********" at bounding box center [430, 116] width 476 height 469
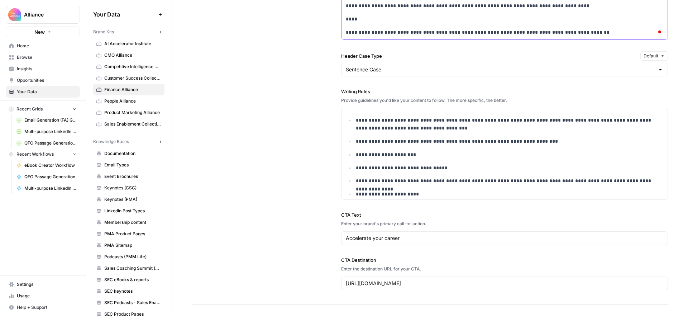
scroll to position [0, 0]
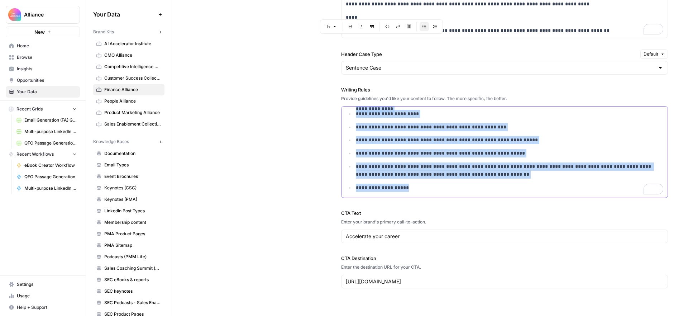
drag, startPoint x: 356, startPoint y: 117, endPoint x: 486, endPoint y: 228, distance: 171.2
click at [486, 228] on div "**********" at bounding box center [504, 68] width 327 height 469
copy ul "**********"
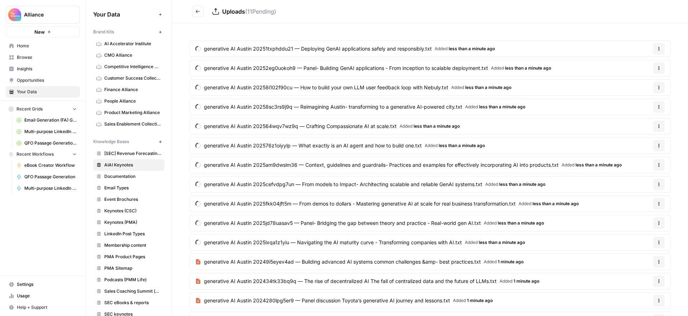
scroll to position [20, 0]
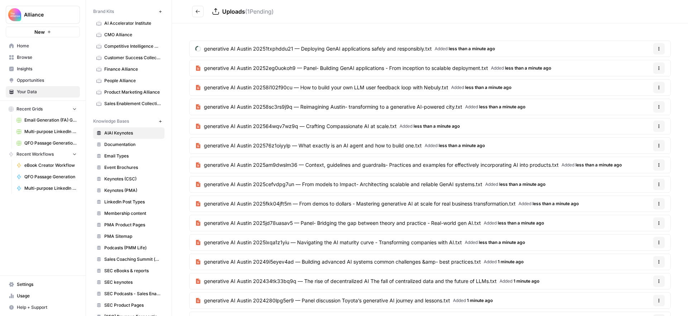
click at [200, 11] on icon "Go back" at bounding box center [197, 11] width 5 height 5
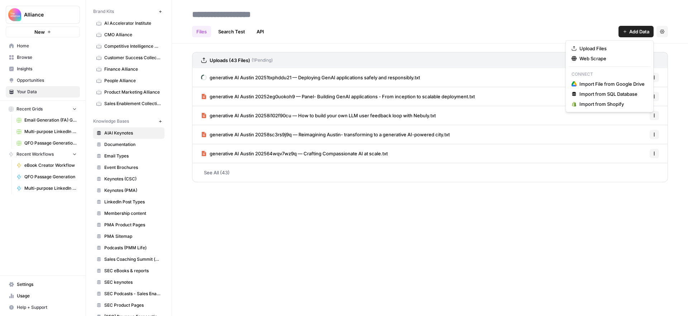
click at [626, 34] on button "Add Data" at bounding box center [636, 31] width 35 height 11
click at [613, 49] on span "Upload Files" at bounding box center [612, 48] width 65 height 7
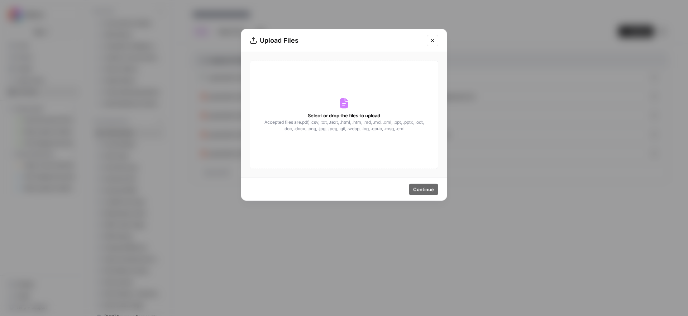
click at [371, 118] on span "Select or drop the files to upload" at bounding box center [344, 115] width 72 height 7
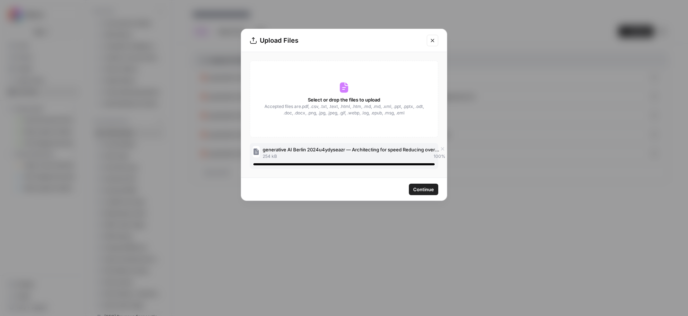
click at [423, 188] on span "Continue" at bounding box center [423, 189] width 21 height 7
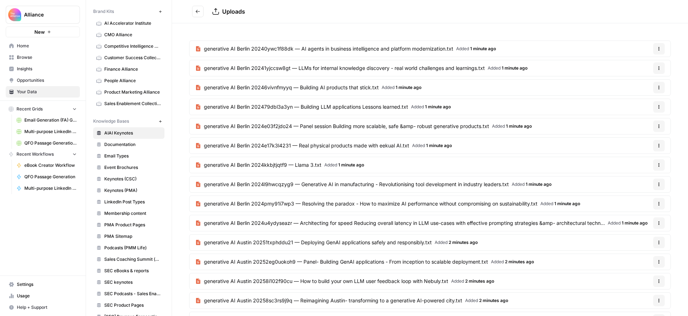
click at [200, 11] on button "Go back" at bounding box center [197, 11] width 11 height 11
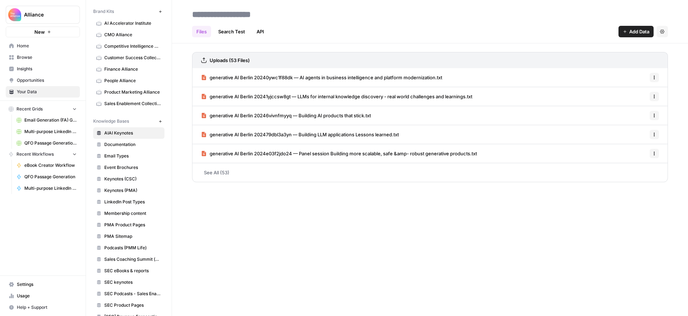
click at [639, 32] on span "Add Data" at bounding box center [639, 31] width 20 height 7
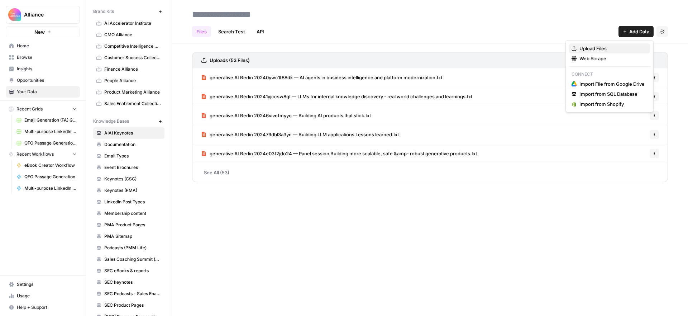
click at [622, 49] on span "Upload Files" at bounding box center [612, 48] width 65 height 7
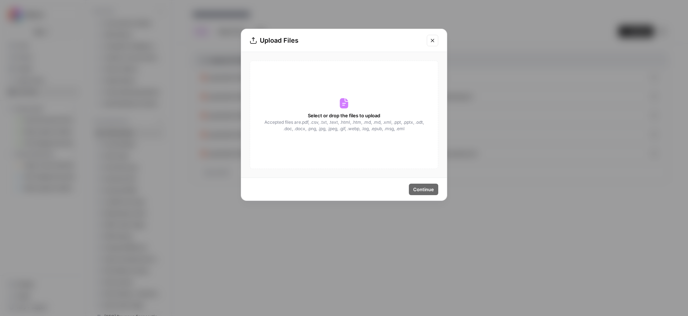
click at [340, 116] on span "Select or drop the files to upload" at bounding box center [344, 115] width 72 height 7
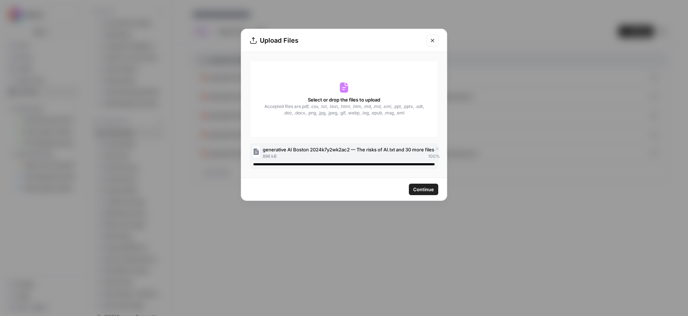
click at [427, 188] on span "Continue" at bounding box center [423, 189] width 21 height 7
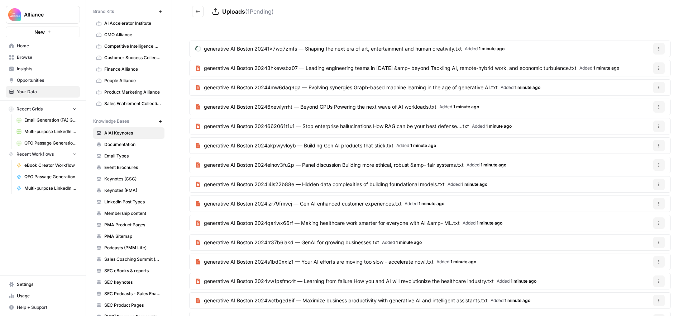
click at [200, 13] on button "Go back" at bounding box center [197, 11] width 11 height 11
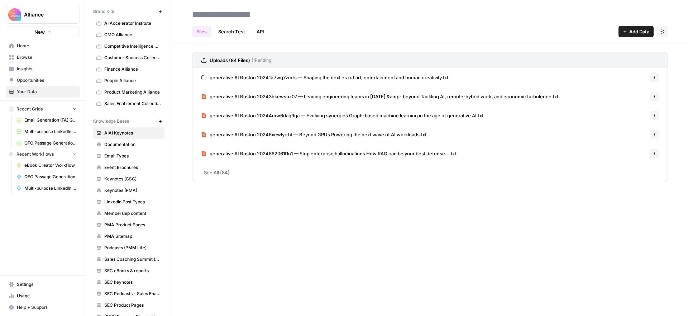
click at [623, 32] on icon "button" at bounding box center [625, 31] width 4 height 4
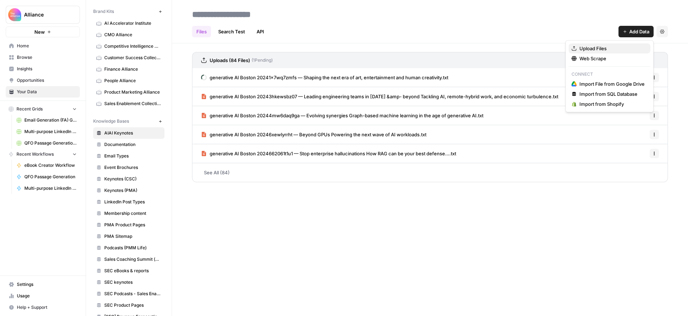
click at [622, 48] on span "Upload Files" at bounding box center [612, 48] width 65 height 7
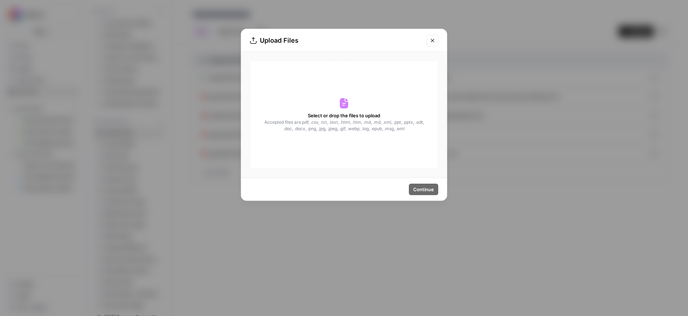
click at [368, 109] on div "Select or drop the files to upload Accepted files are .pdf, .csv, .txt, .text, …" at bounding box center [344, 115] width 189 height 108
click at [432, 38] on icon "Close modal" at bounding box center [433, 41] width 6 height 6
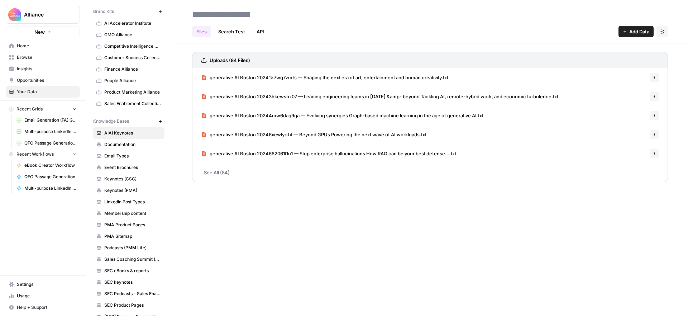
click at [221, 172] on link "See All (84)" at bounding box center [430, 172] width 476 height 19
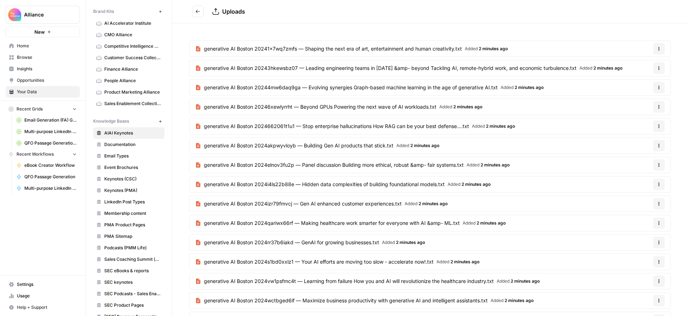
click at [198, 13] on icon "Go back" at bounding box center [197, 11] width 5 height 5
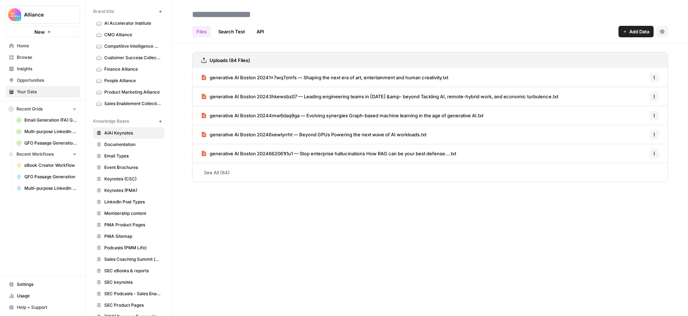
click at [636, 33] on span "Add Data" at bounding box center [639, 31] width 20 height 7
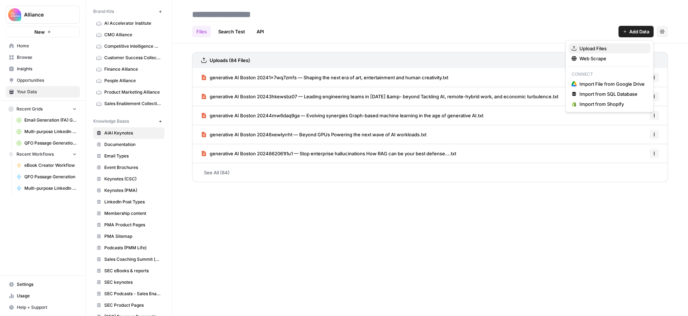
click at [614, 47] on span "Upload Files" at bounding box center [612, 48] width 65 height 7
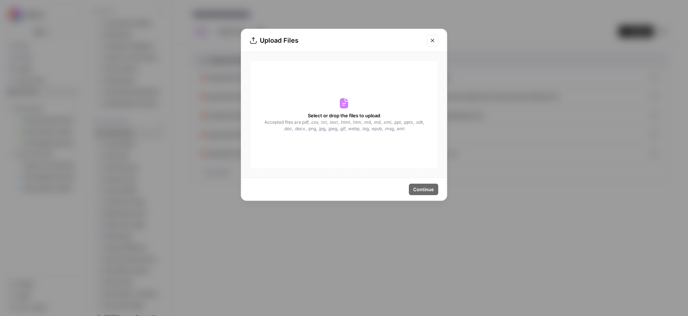
click at [316, 112] on span "Select or drop the files to upload" at bounding box center [344, 115] width 72 height 7
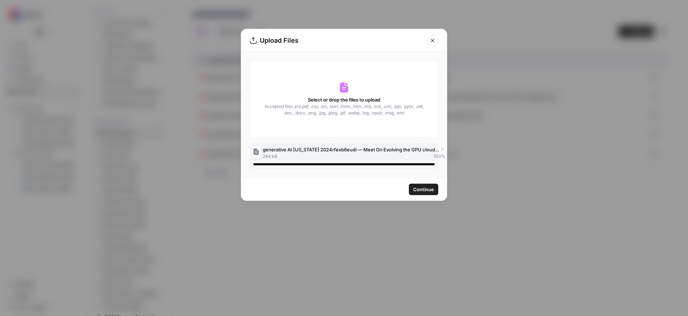
click at [425, 188] on span "Continue" at bounding box center [423, 189] width 21 height 7
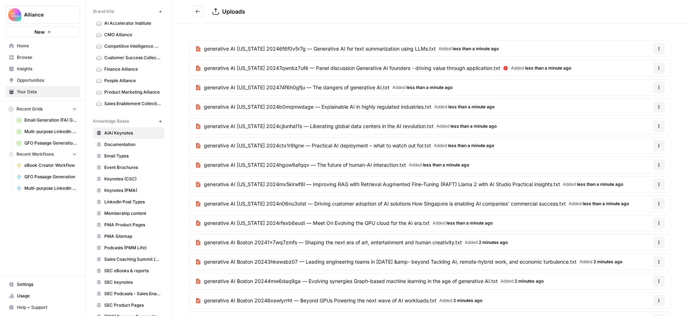
click at [200, 11] on icon "Go back" at bounding box center [197, 11] width 5 height 5
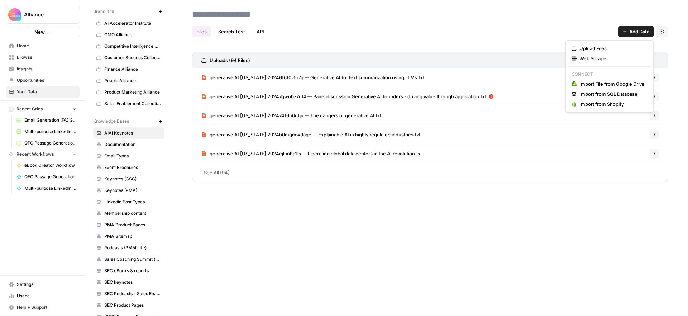
click at [636, 37] on button "Add Data" at bounding box center [636, 31] width 35 height 11
click at [622, 48] on span "Upload Files" at bounding box center [612, 48] width 65 height 7
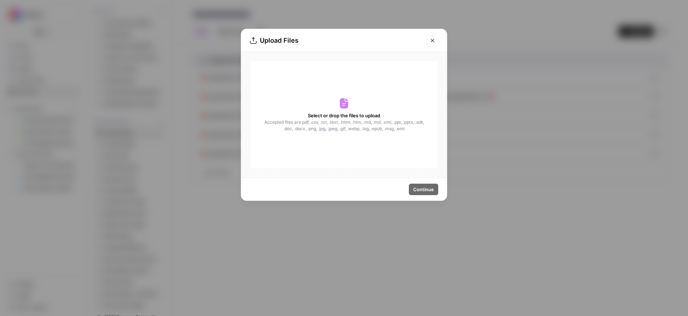
click at [347, 122] on span "Accepted files are .pdf, .csv, .txt, .text, .html, .htm, .md, .md, .xml, .ppt, …" at bounding box center [344, 125] width 161 height 13
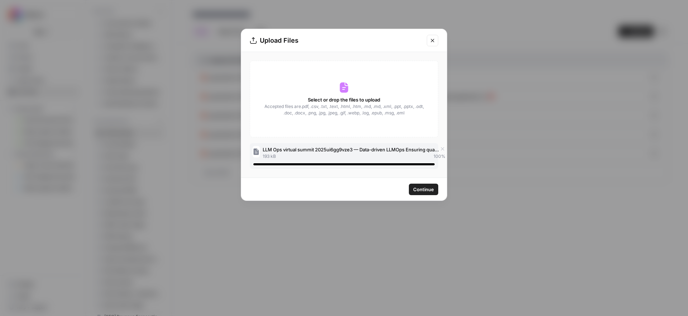
click at [428, 188] on span "Continue" at bounding box center [423, 189] width 21 height 7
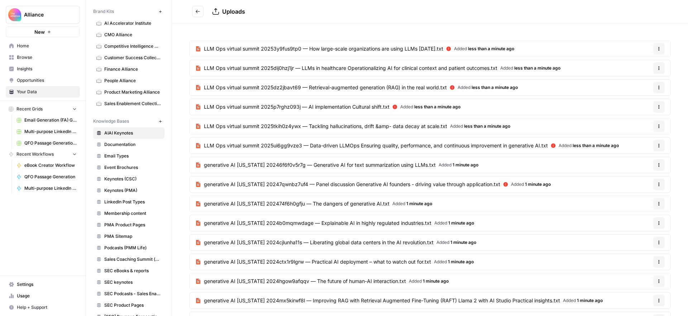
click at [197, 9] on icon "Go back" at bounding box center [197, 11] width 5 height 5
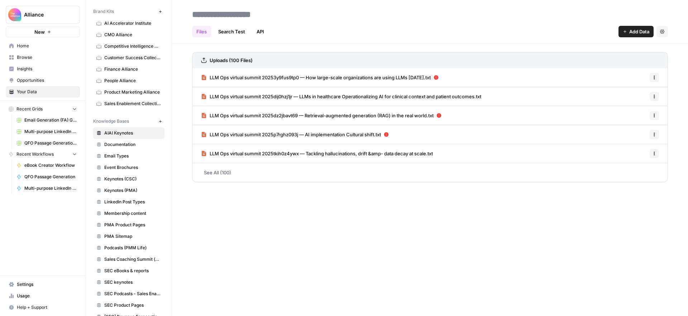
click at [629, 34] on span "Add Data" at bounding box center [639, 31] width 20 height 7
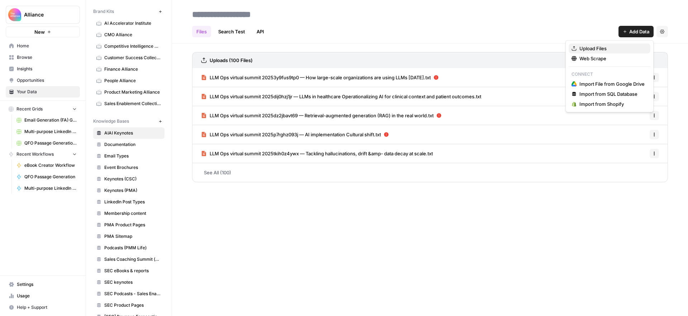
click at [619, 49] on span "Upload Files" at bounding box center [612, 48] width 65 height 7
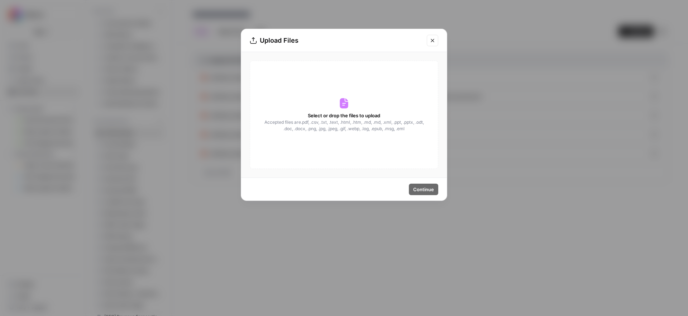
click at [349, 120] on span "Accepted files are .pdf, .csv, .txt, .text, .html, .htm, .md, .md, .xml, .ppt, …" at bounding box center [344, 125] width 161 height 13
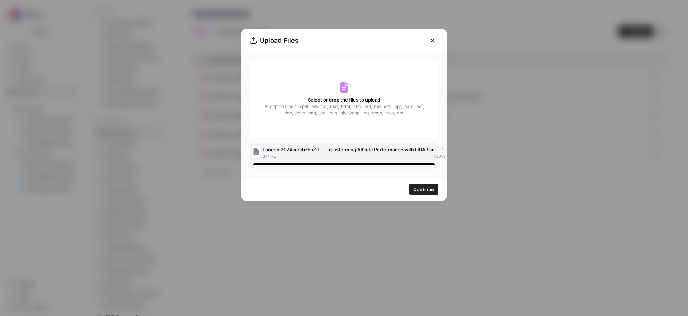
click at [426, 190] on span "Continue" at bounding box center [423, 189] width 21 height 7
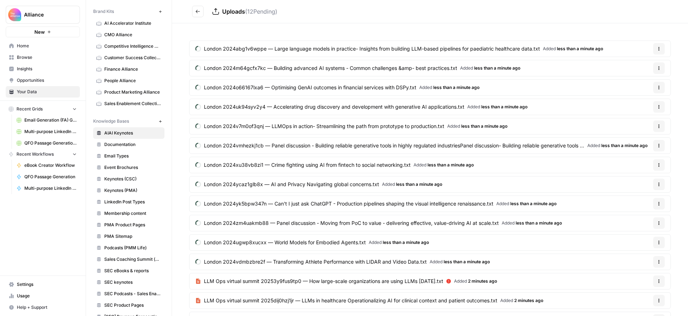
click at [199, 13] on icon "Go back" at bounding box center [197, 11] width 5 height 5
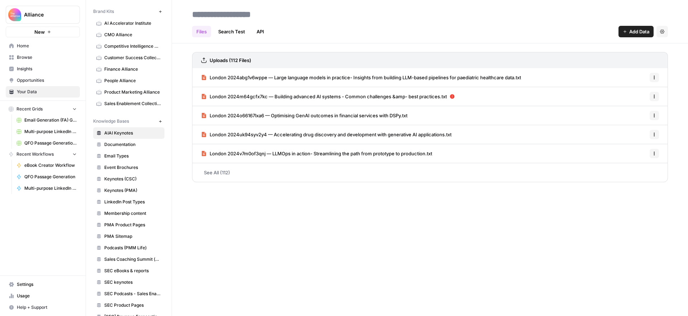
click at [632, 31] on span "Add Data" at bounding box center [639, 31] width 20 height 7
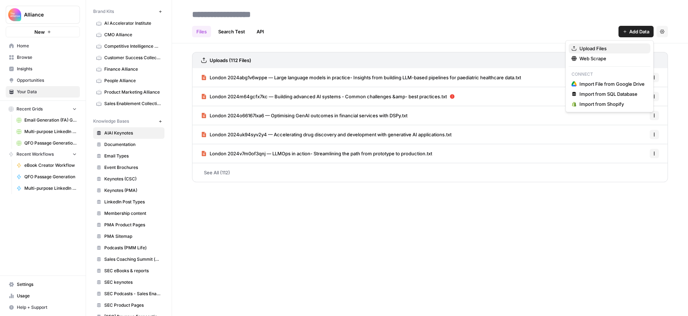
click at [612, 51] on span "Upload Files" at bounding box center [612, 48] width 65 height 7
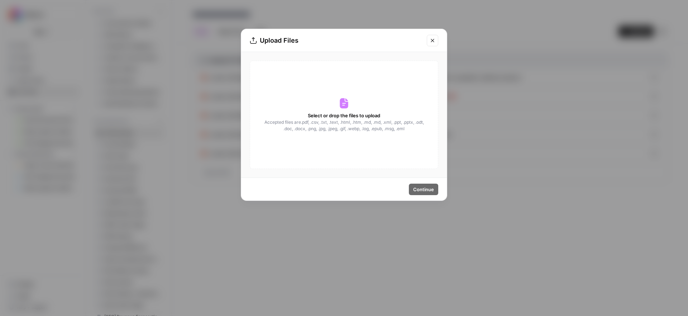
click at [366, 116] on span "Select or drop the files to upload" at bounding box center [344, 115] width 72 height 7
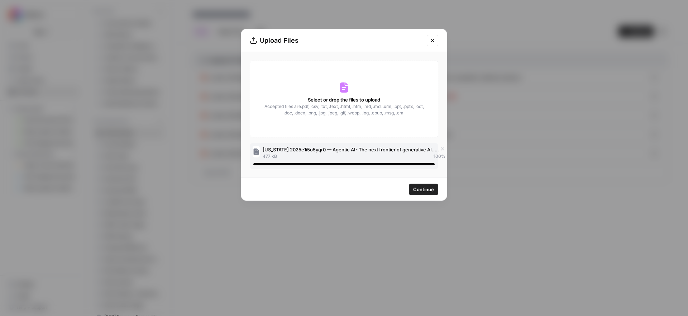
click at [428, 189] on span "Continue" at bounding box center [423, 189] width 21 height 7
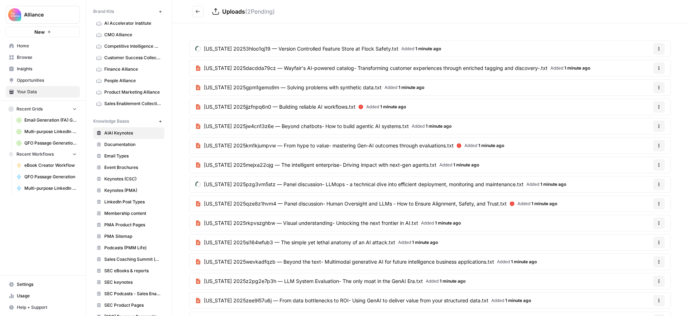
click at [200, 11] on icon "Go back" at bounding box center [197, 11] width 5 height 5
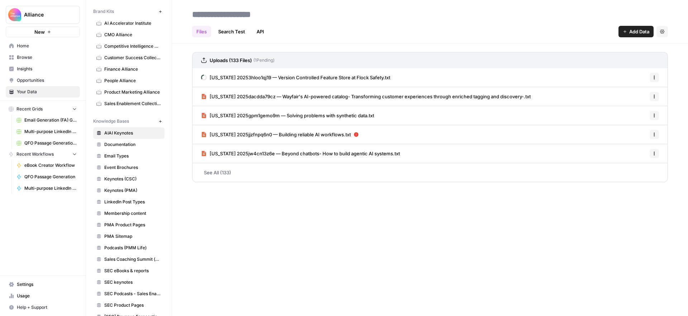
click at [637, 33] on span "Add Data" at bounding box center [639, 31] width 20 height 7
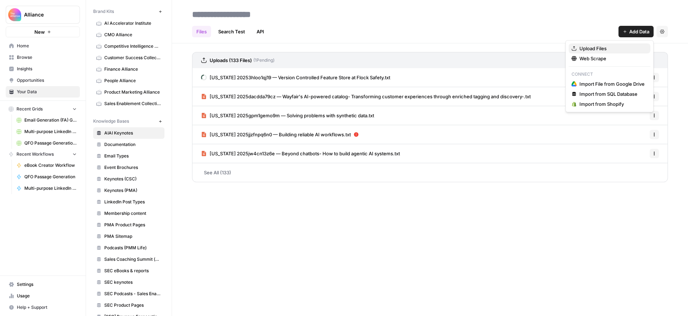
click at [599, 51] on span "Upload Files" at bounding box center [612, 48] width 65 height 7
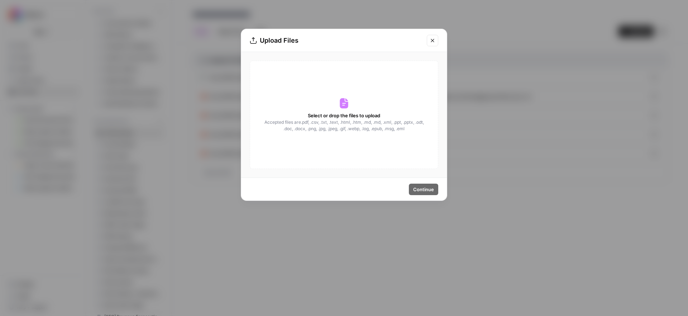
click at [358, 120] on span "Accepted files are .pdf, .csv, .txt, .text, .html, .htm, .md, .md, .xml, .ppt, …" at bounding box center [344, 125] width 161 height 13
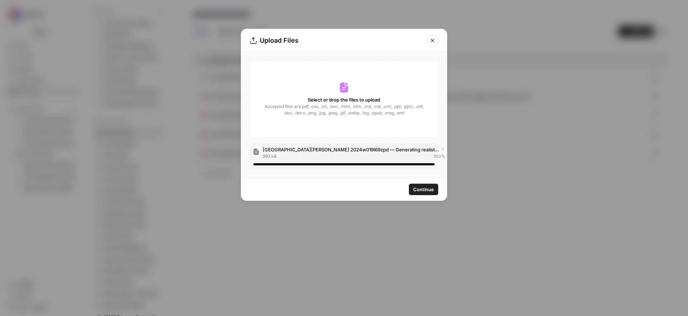
click at [428, 191] on span "Continue" at bounding box center [423, 189] width 21 height 7
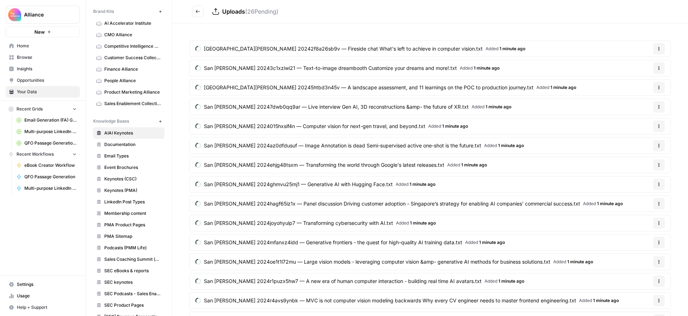
click at [201, 12] on button "Go back" at bounding box center [197, 11] width 11 height 11
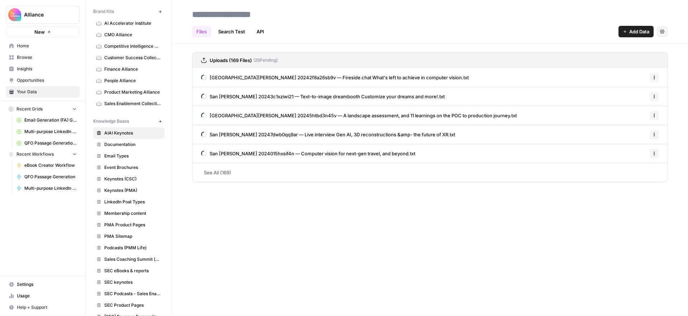
click at [639, 29] on span "Add Data" at bounding box center [639, 31] width 20 height 7
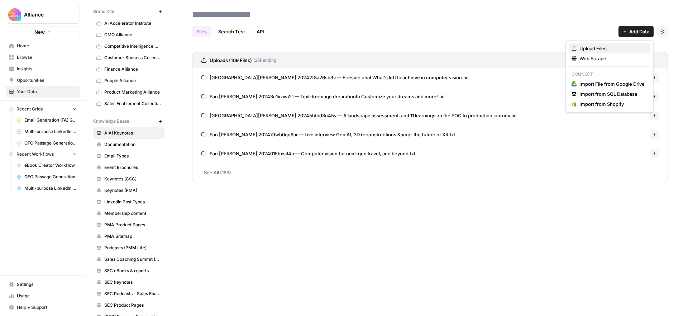
click at [620, 47] on span "Upload Files" at bounding box center [612, 48] width 65 height 7
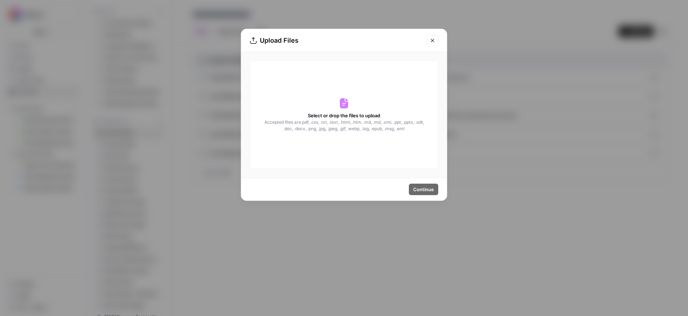
click at [351, 123] on span "Accepted files are .pdf, .csv, .txt, .text, .html, .htm, .md, .md, .xml, .ppt, …" at bounding box center [344, 125] width 161 height 13
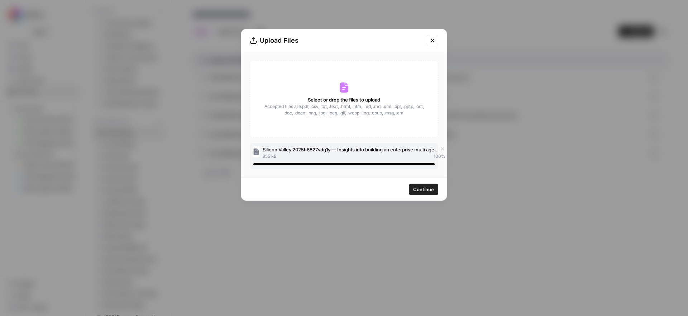
click at [421, 187] on span "Continue" at bounding box center [423, 189] width 21 height 7
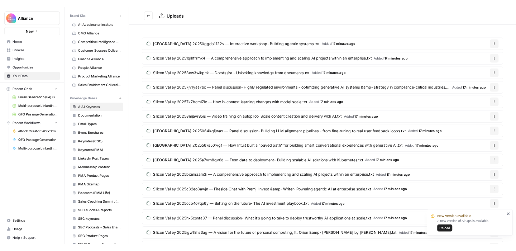
scroll to position [20, 0]
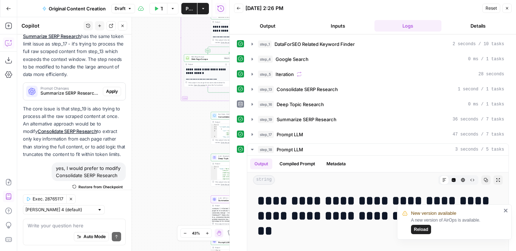
scroll to position [720, 0]
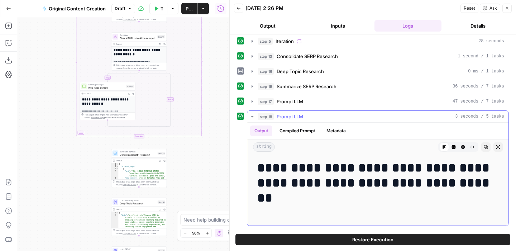
scroll to position [35, 0]
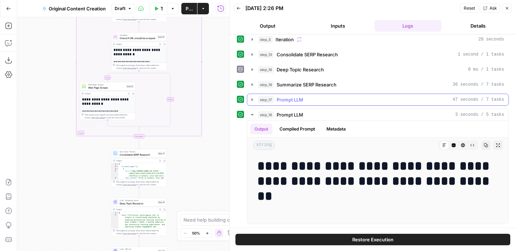
click at [255, 100] on icon "button" at bounding box center [252, 100] width 6 height 6
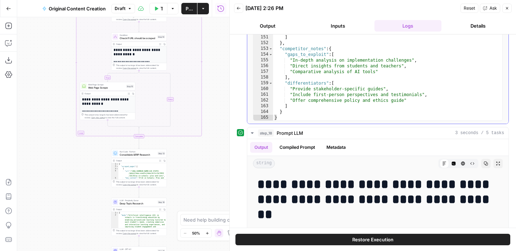
scroll to position [214, 0]
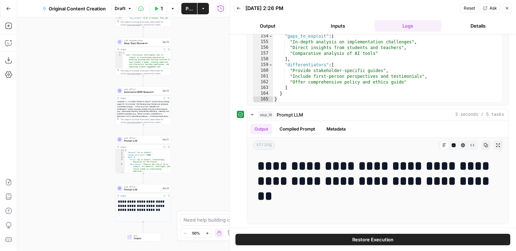
click at [165, 147] on icon "button" at bounding box center [164, 147] width 2 height 2
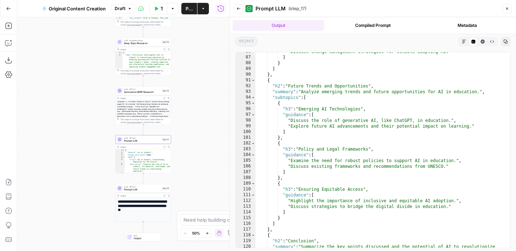
scroll to position [785, 0]
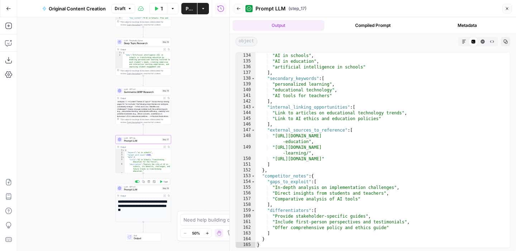
click at [154, 191] on span "Prompt LLM" at bounding box center [142, 190] width 37 height 4
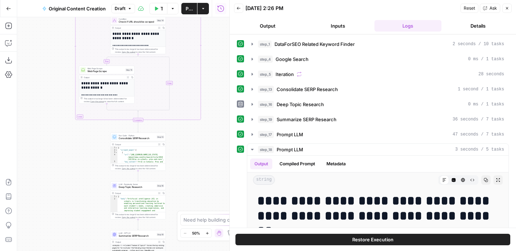
click at [160, 243] on button "Expand Output" at bounding box center [159, 242] width 4 height 4
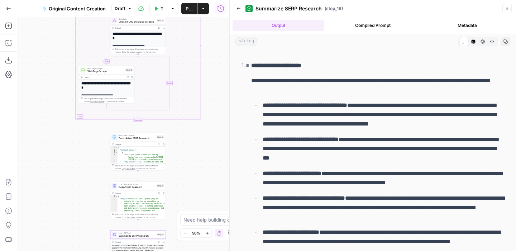
click at [509, 9] on icon "button" at bounding box center [507, 8] width 4 height 4
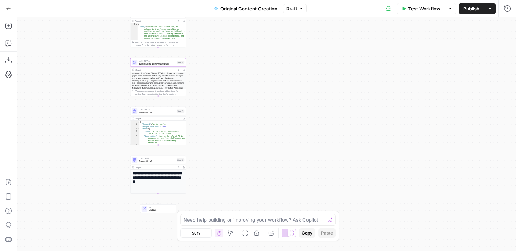
click at [162, 111] on span "Prompt LLM" at bounding box center [157, 113] width 37 height 4
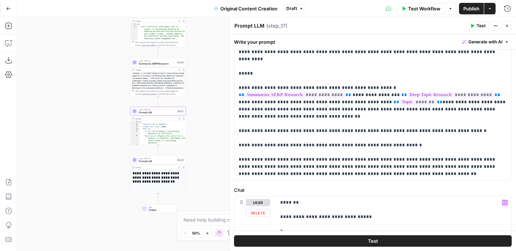
scroll to position [8, 0]
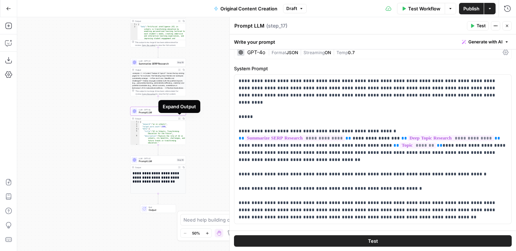
click at [179, 119] on icon "button" at bounding box center [180, 119] width 2 height 2
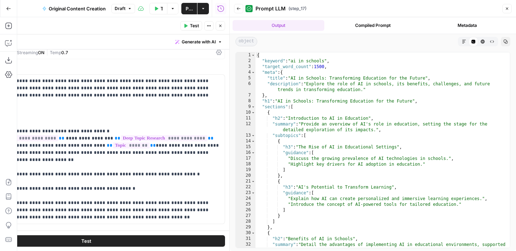
click at [504, 5] on button "Close" at bounding box center [507, 8] width 9 height 9
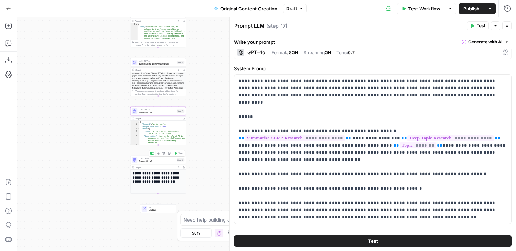
click at [164, 161] on span "Prompt LLM" at bounding box center [157, 162] width 37 height 4
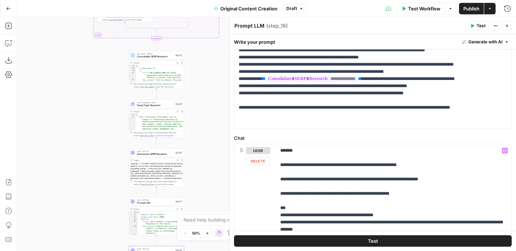
scroll to position [189, 0]
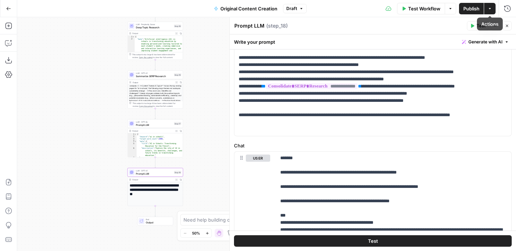
click at [476, 30] on button "Test" at bounding box center [478, 25] width 22 height 9
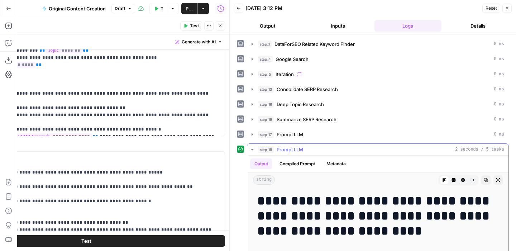
scroll to position [11, 0]
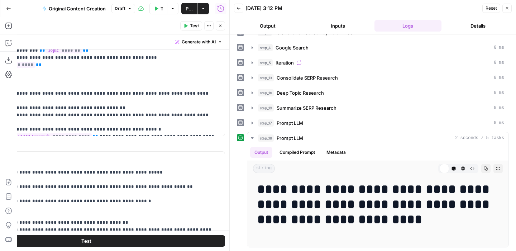
click at [220, 29] on button "Close" at bounding box center [220, 25] width 9 height 9
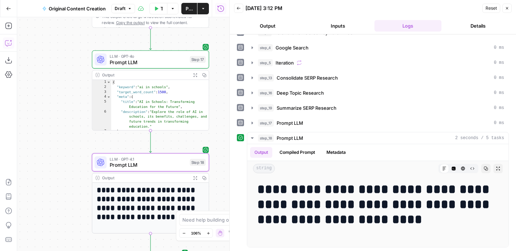
click at [10, 42] on icon "button" at bounding box center [8, 42] width 7 height 7
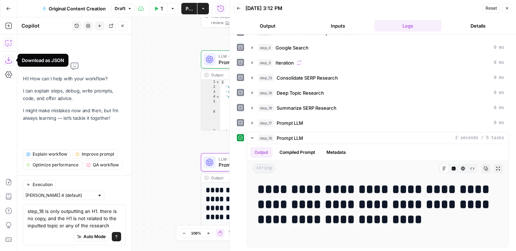
type textarea "step_18 is only outputting an H1. there is no copy, and the H1 is not related t…"
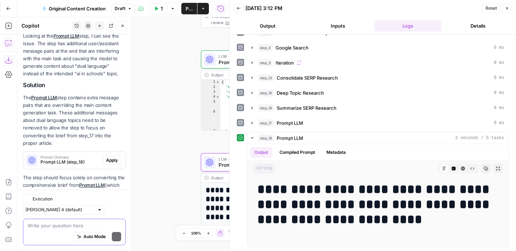
scroll to position [125, 0]
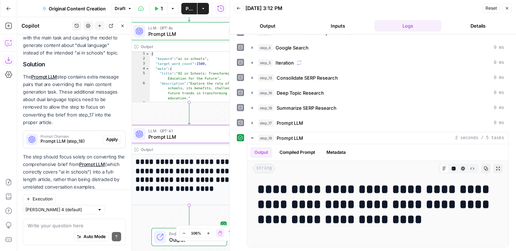
click at [108, 130] on div "Looking at the Prompt LLM step, I can see the issue. The step has additional us…" at bounding box center [74, 101] width 103 height 180
click at [110, 136] on span "Apply" at bounding box center [112, 139] width 12 height 6
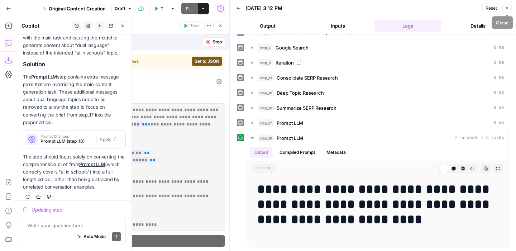
click at [509, 8] on span "Close" at bounding box center [509, 8] width 0 height 0
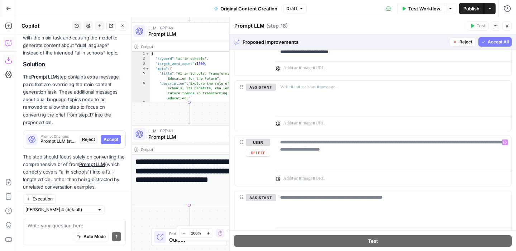
scroll to position [501, 0]
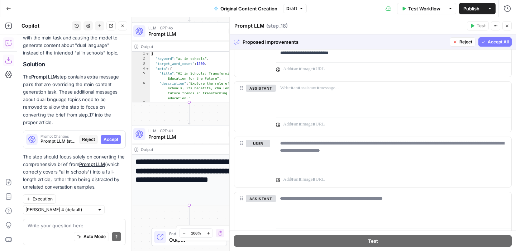
click at [460, 43] on span "Reject" at bounding box center [466, 42] width 13 height 6
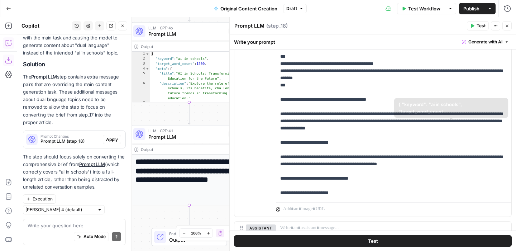
scroll to position [520, 0]
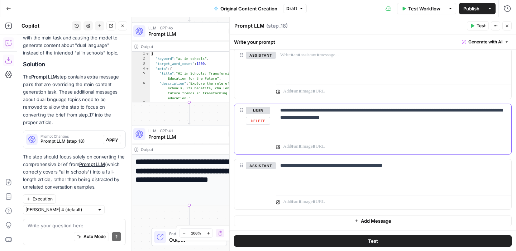
click at [260, 123] on button "Delete" at bounding box center [258, 121] width 24 height 8
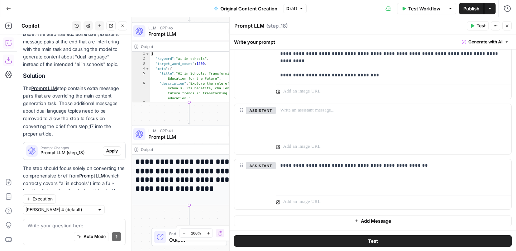
scroll to position [136, 0]
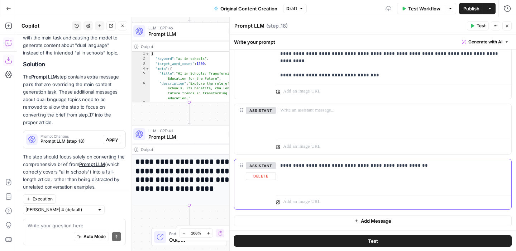
click at [263, 175] on button "Delete" at bounding box center [261, 176] width 30 height 8
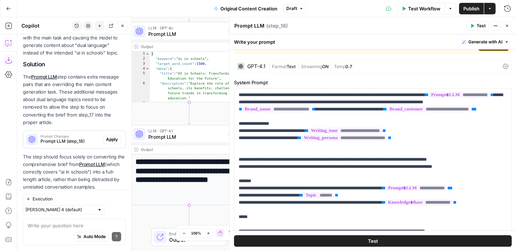
scroll to position [0, 0]
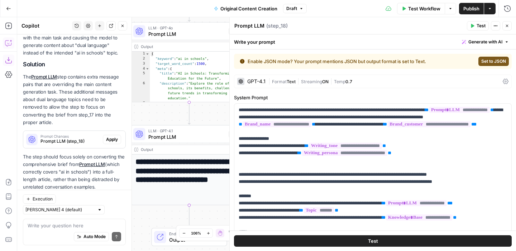
click at [474, 25] on icon "button" at bounding box center [472, 26] width 3 height 4
